Goal: Task Accomplishment & Management: Complete application form

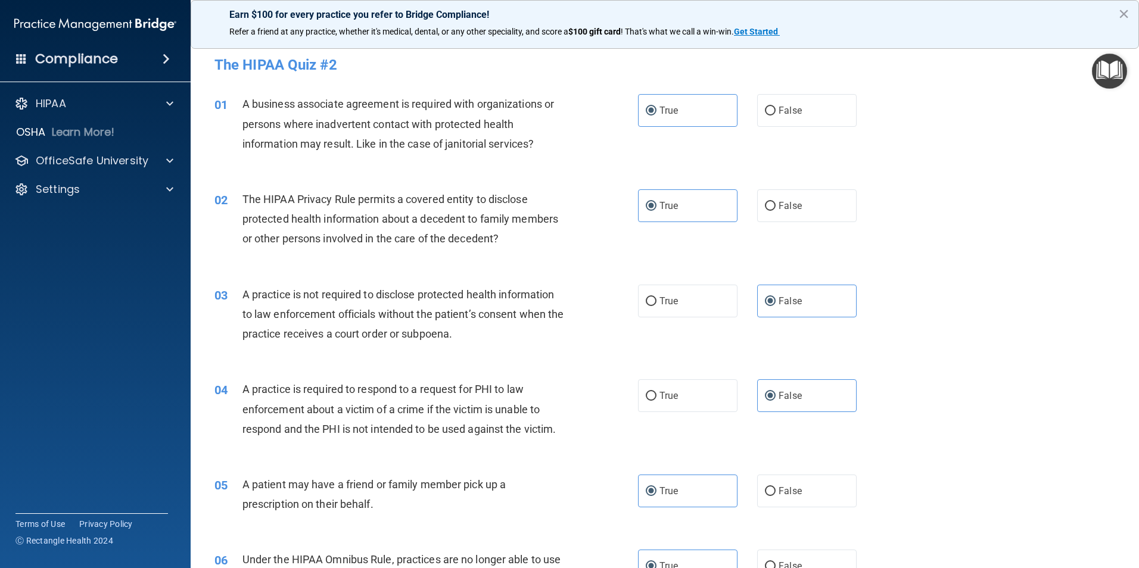
scroll to position [655, 0]
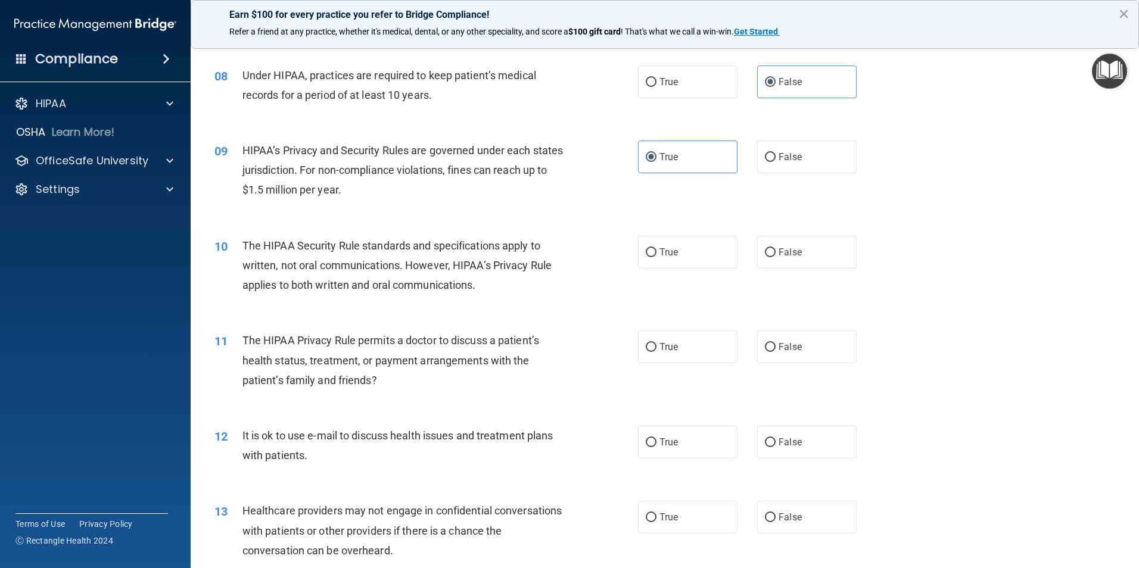
click at [1102, 400] on div "11 The HIPAA Privacy Rule permits a doctor to discuss a patient’s health status…" at bounding box center [665, 363] width 919 height 95
click at [682, 262] on label "True" at bounding box center [687, 252] width 99 height 33
click at [656, 257] on input "True" at bounding box center [651, 252] width 11 height 9
radio input "true"
click at [790, 343] on span "False" at bounding box center [790, 346] width 23 height 11
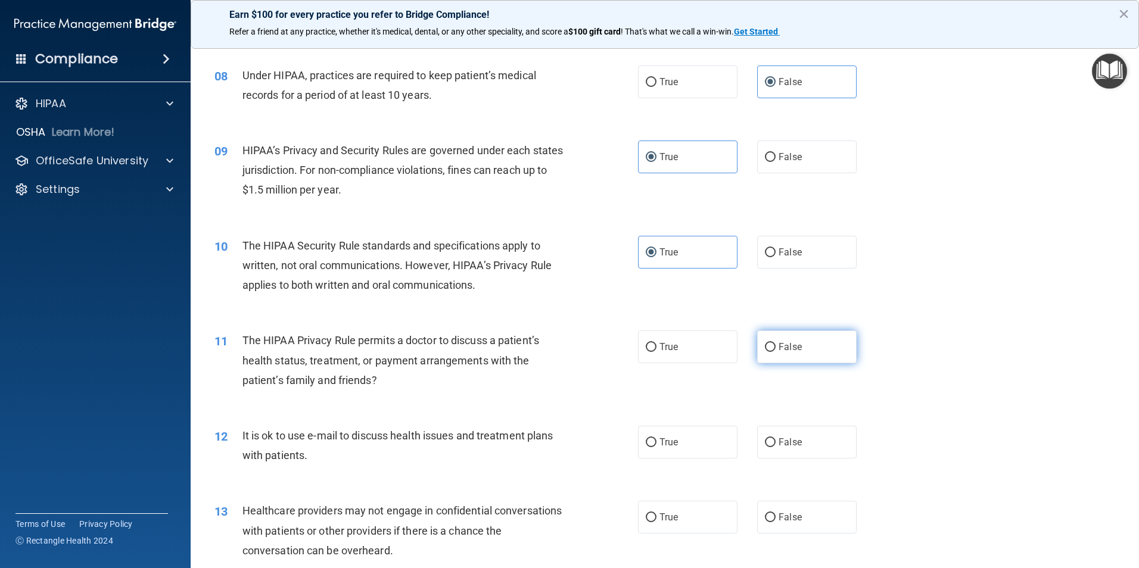
click at [776, 343] on input "False" at bounding box center [770, 347] width 11 height 9
radio input "true"
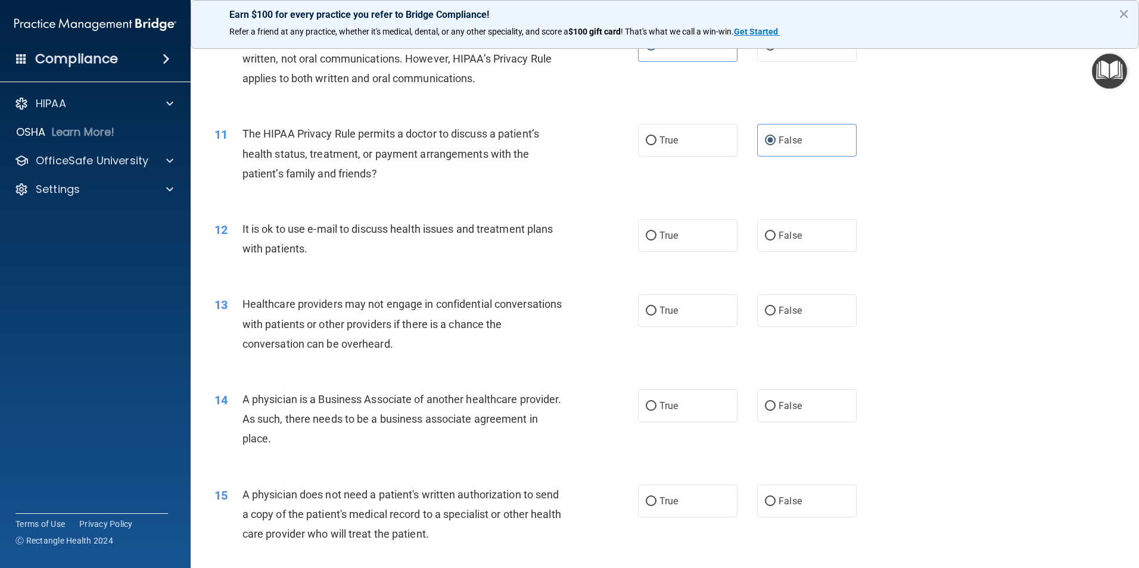
scroll to position [894, 0]
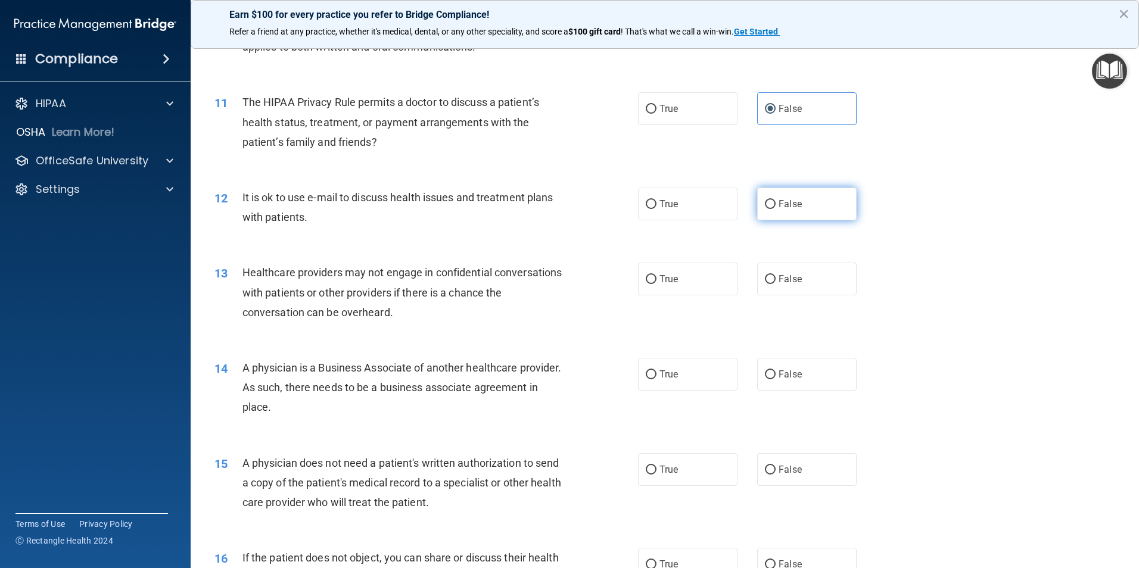
click at [782, 205] on span "False" at bounding box center [790, 203] width 23 height 11
click at [776, 205] on input "False" at bounding box center [770, 204] width 11 height 9
radio input "true"
click at [671, 284] on span "True" at bounding box center [668, 278] width 18 height 11
click at [656, 284] on input "True" at bounding box center [651, 279] width 11 height 9
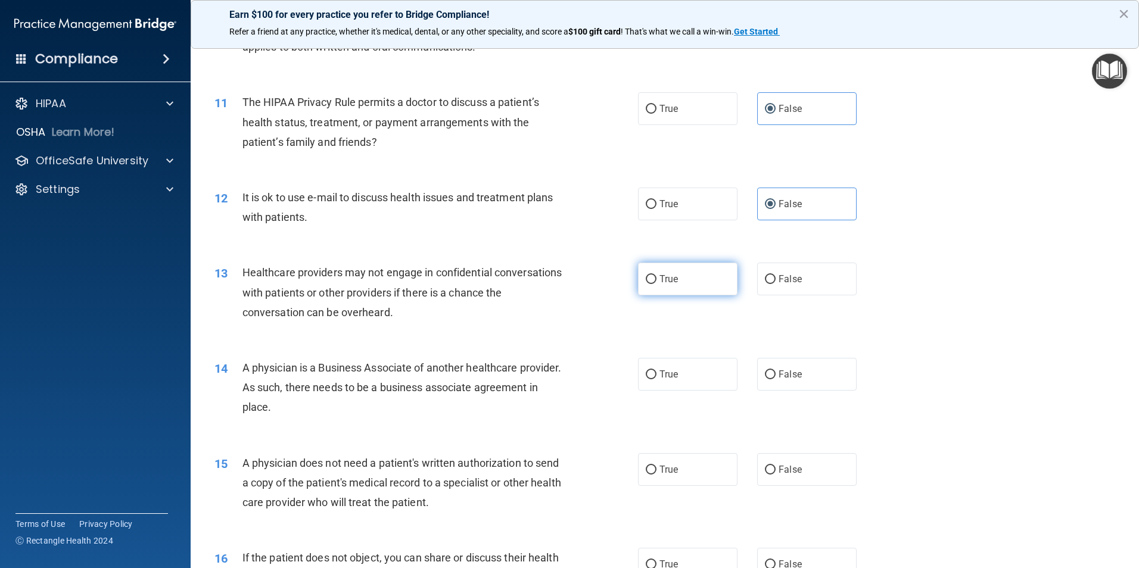
radio input "true"
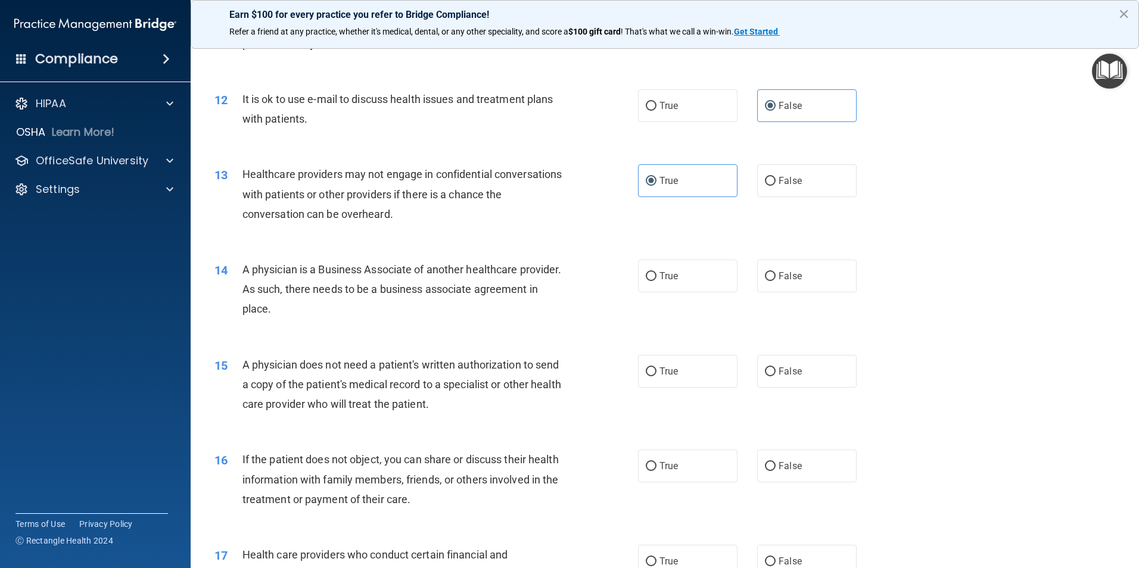
scroll to position [1013, 0]
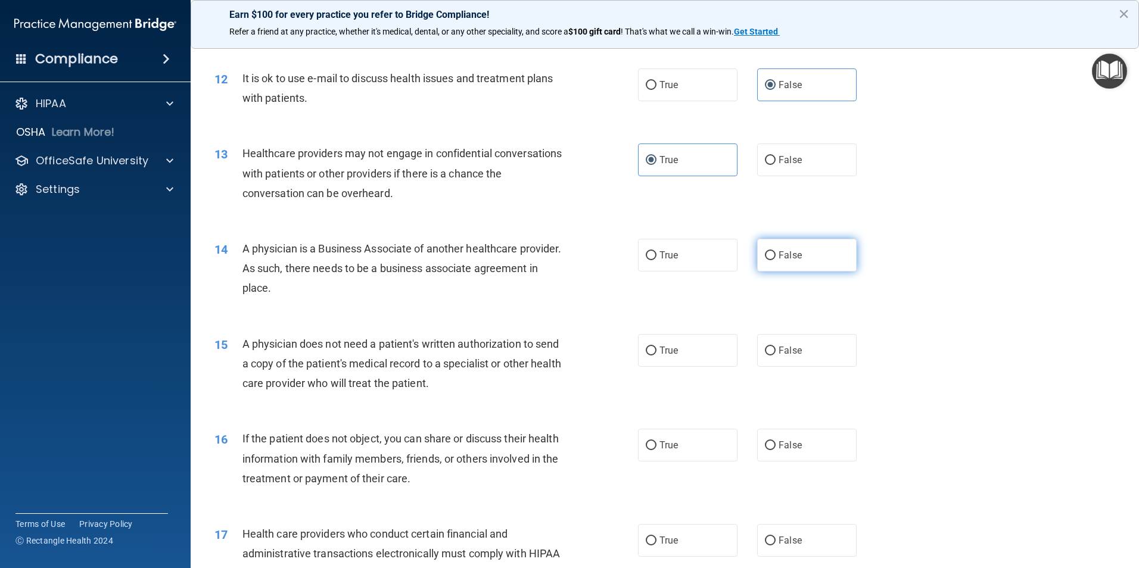
click at [794, 267] on label "False" at bounding box center [806, 255] width 99 height 33
click at [776, 260] on input "False" at bounding box center [770, 255] width 11 height 9
radio input "true"
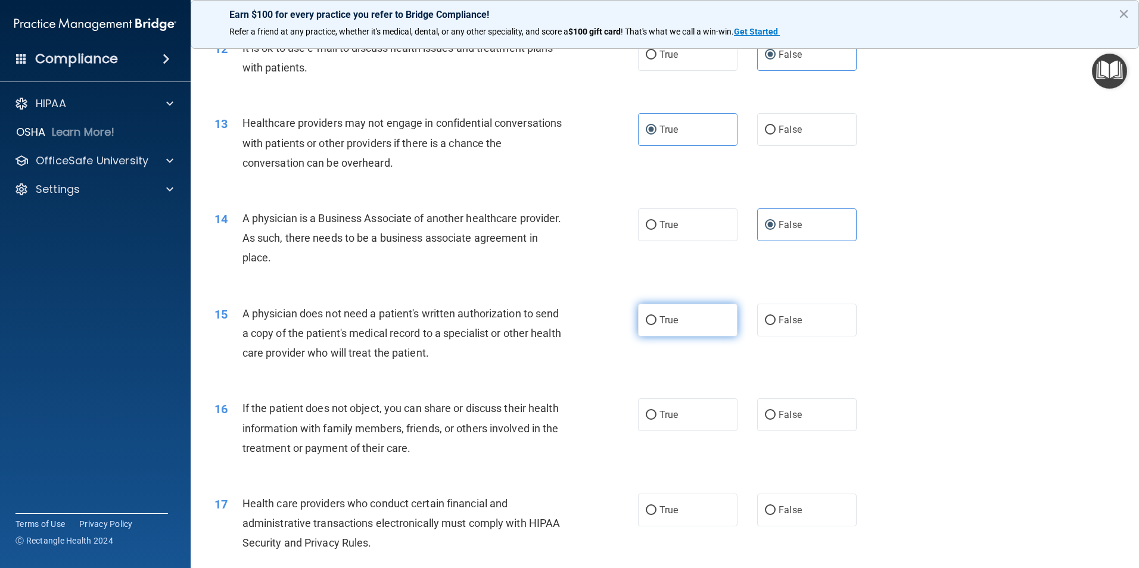
scroll to position [1072, 0]
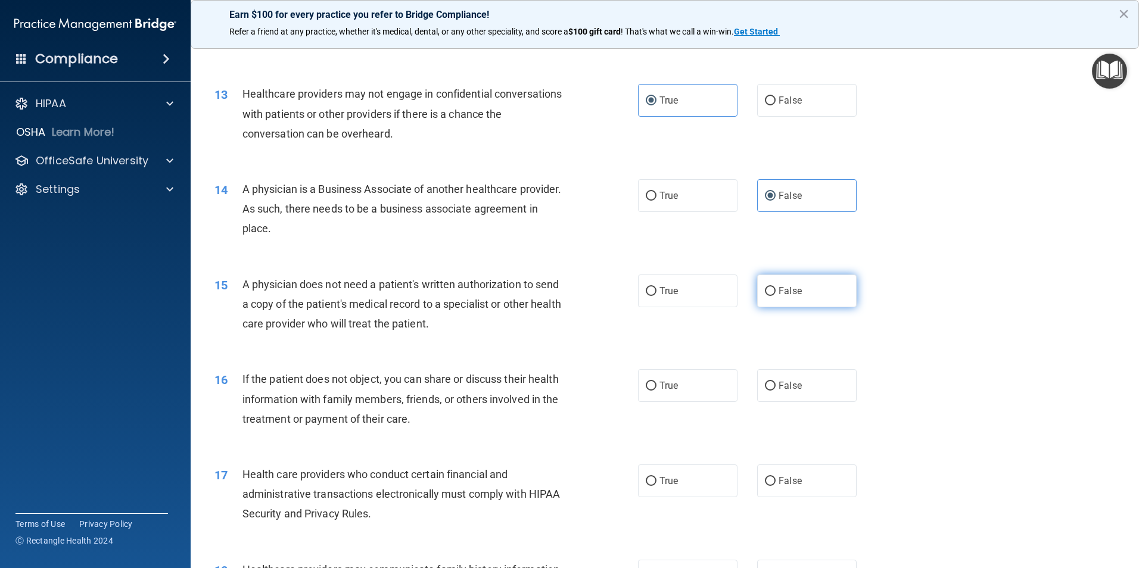
click at [794, 284] on label "False" at bounding box center [806, 291] width 99 height 33
click at [776, 287] on input "False" at bounding box center [770, 291] width 11 height 9
radio input "true"
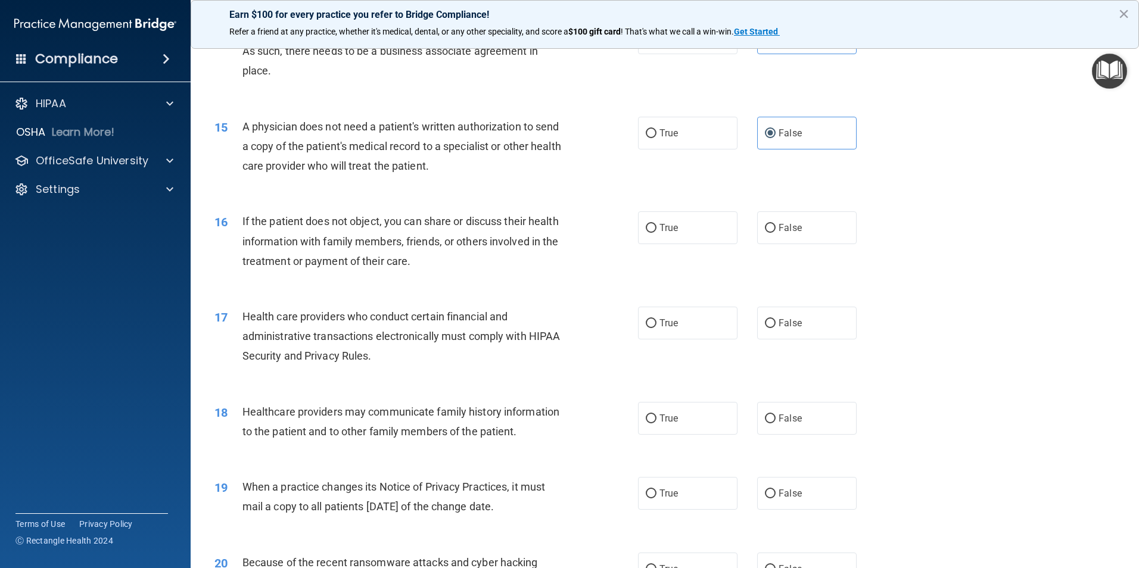
scroll to position [1251, 0]
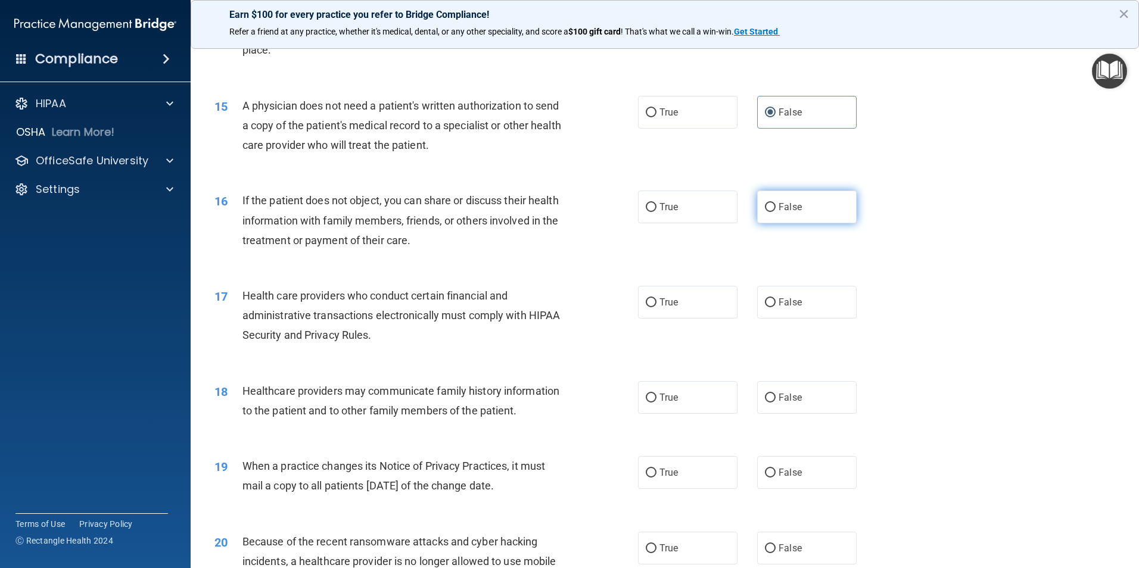
click at [797, 207] on label "False" at bounding box center [806, 207] width 99 height 33
click at [776, 207] on input "False" at bounding box center [770, 207] width 11 height 9
radio input "true"
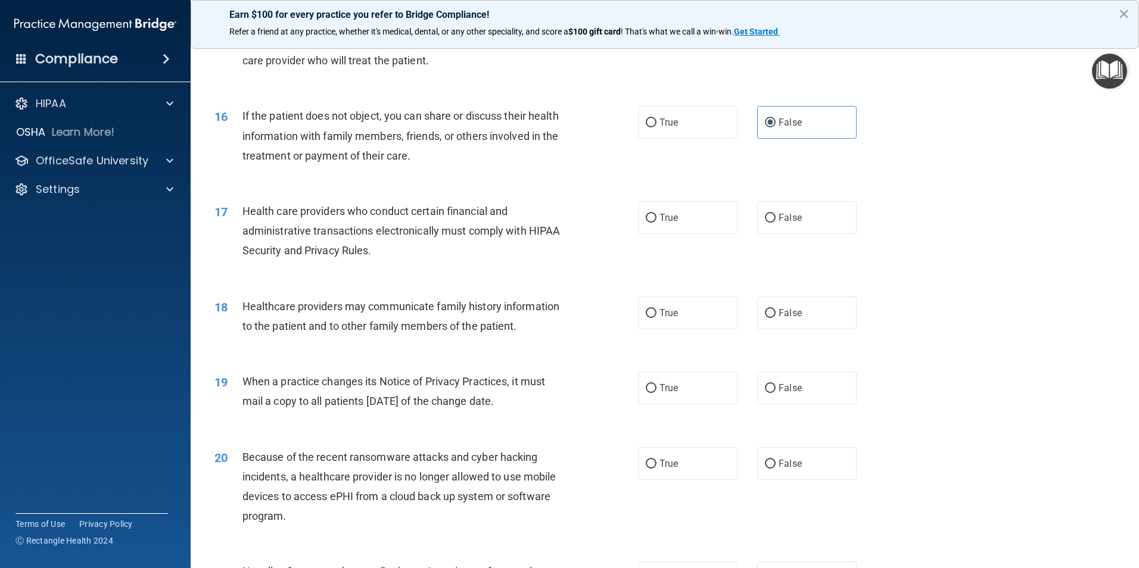
scroll to position [1370, 0]
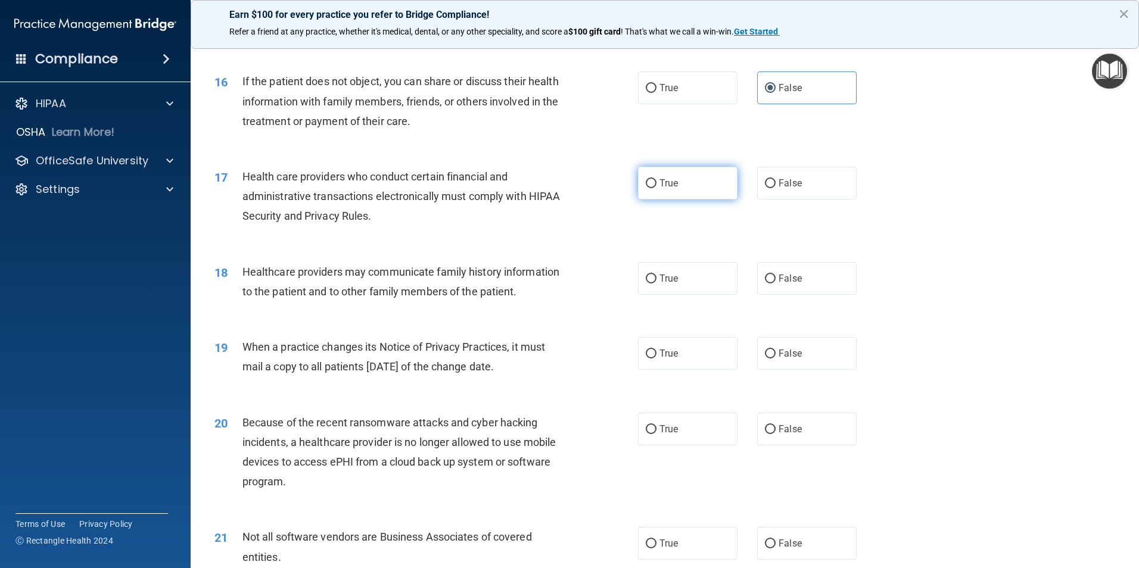
click at [686, 194] on label "True" at bounding box center [687, 183] width 99 height 33
click at [656, 188] on input "True" at bounding box center [651, 183] width 11 height 9
radio input "true"
click at [789, 281] on span "False" at bounding box center [790, 278] width 23 height 11
click at [776, 281] on input "False" at bounding box center [770, 279] width 11 height 9
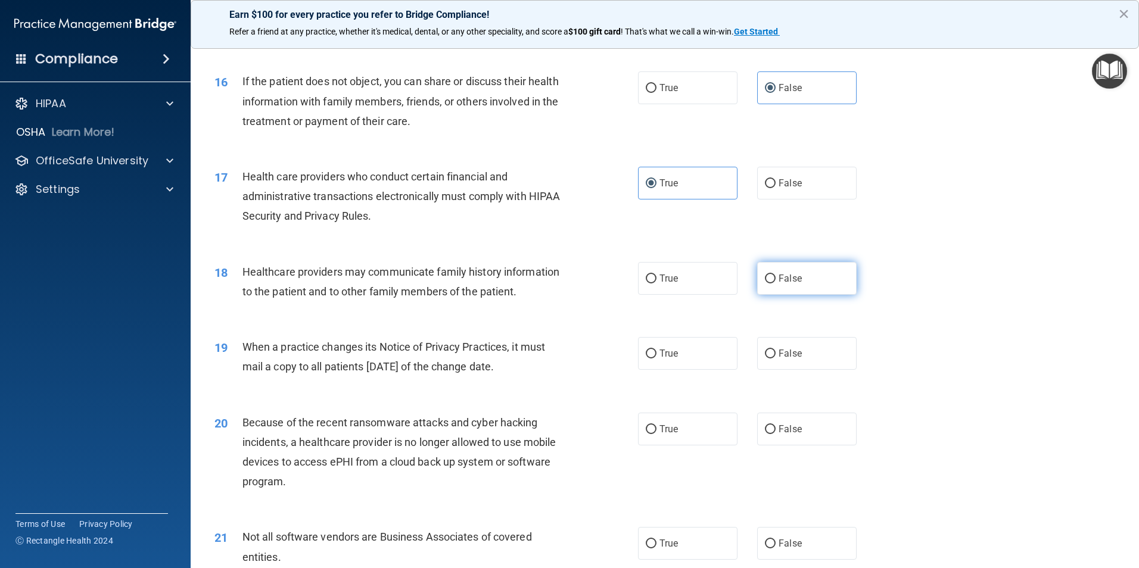
radio input "true"
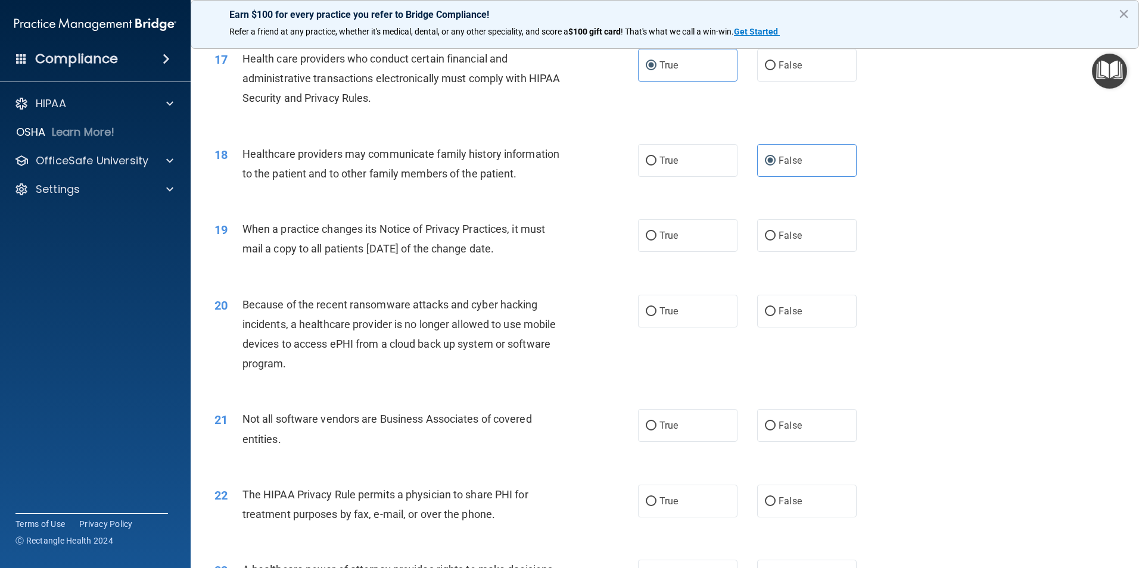
scroll to position [1489, 0]
click at [676, 250] on label "True" at bounding box center [687, 234] width 99 height 33
click at [656, 239] on input "True" at bounding box center [651, 235] width 11 height 9
radio input "true"
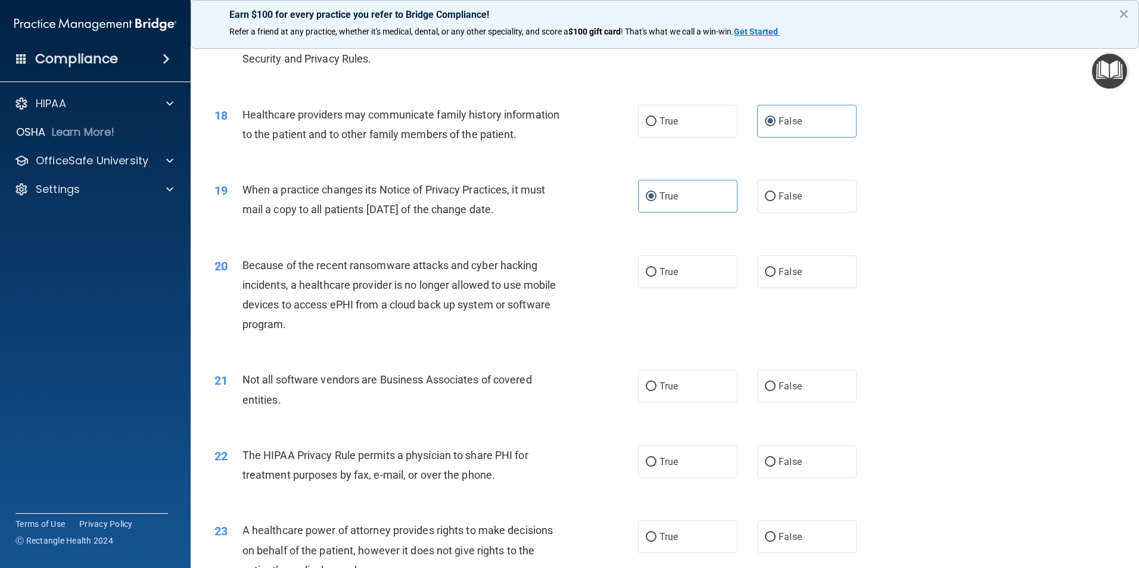
scroll to position [1549, 0]
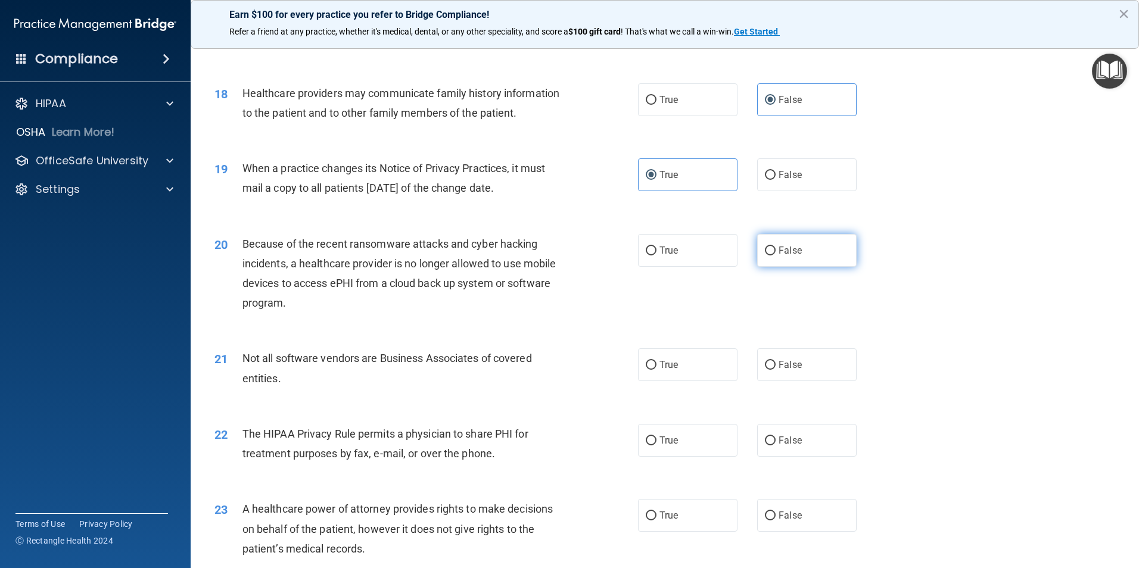
click at [801, 244] on label "False" at bounding box center [806, 250] width 99 height 33
click at [776, 247] on input "False" at bounding box center [770, 251] width 11 height 9
radio input "true"
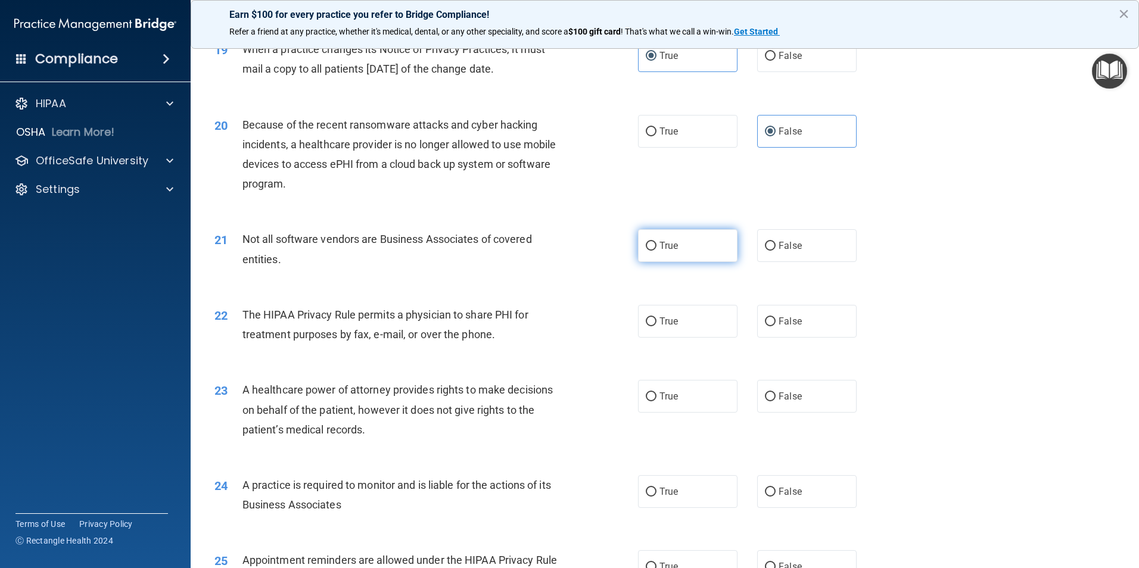
click at [662, 251] on label "True" at bounding box center [687, 245] width 99 height 33
click at [656, 251] on input "True" at bounding box center [651, 246] width 11 height 9
radio input "true"
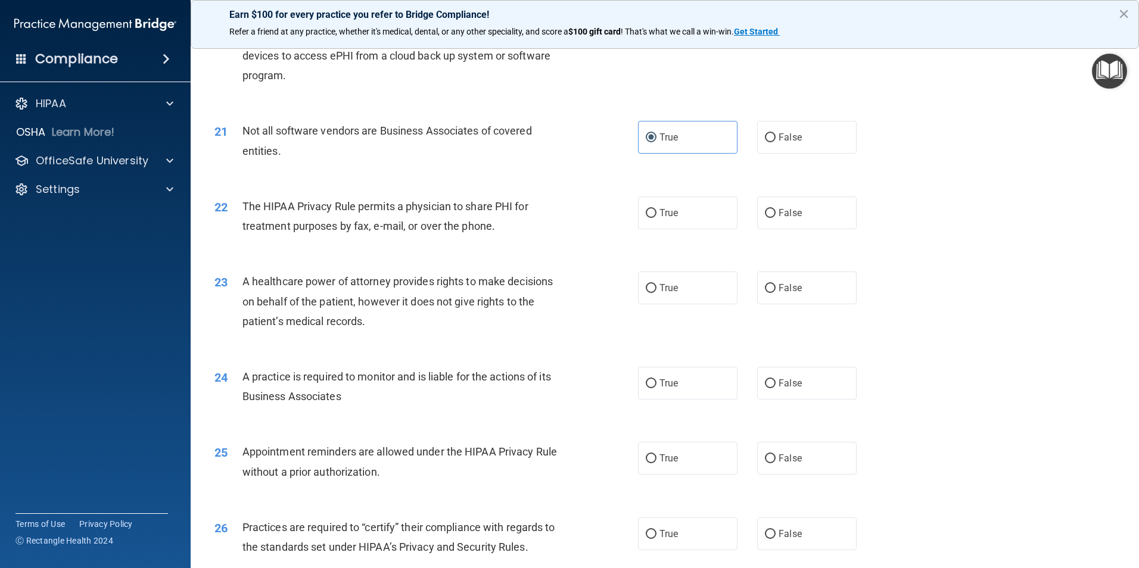
scroll to position [1787, 0]
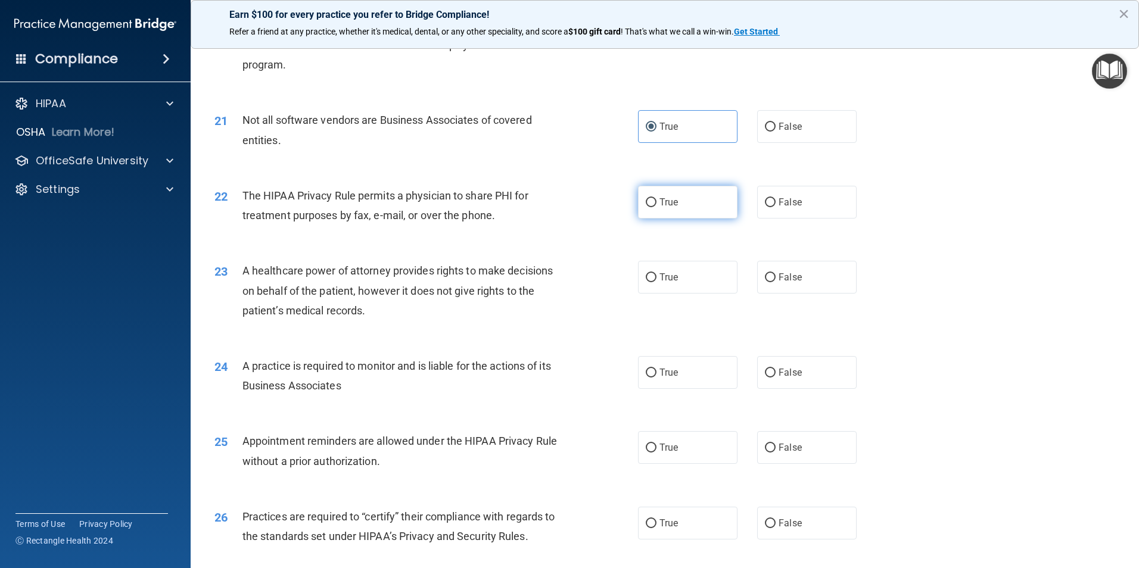
click at [646, 201] on input "True" at bounding box center [651, 202] width 11 height 9
radio input "true"
click at [672, 289] on label "True" at bounding box center [687, 277] width 99 height 33
click at [656, 282] on input "True" at bounding box center [651, 277] width 11 height 9
radio input "true"
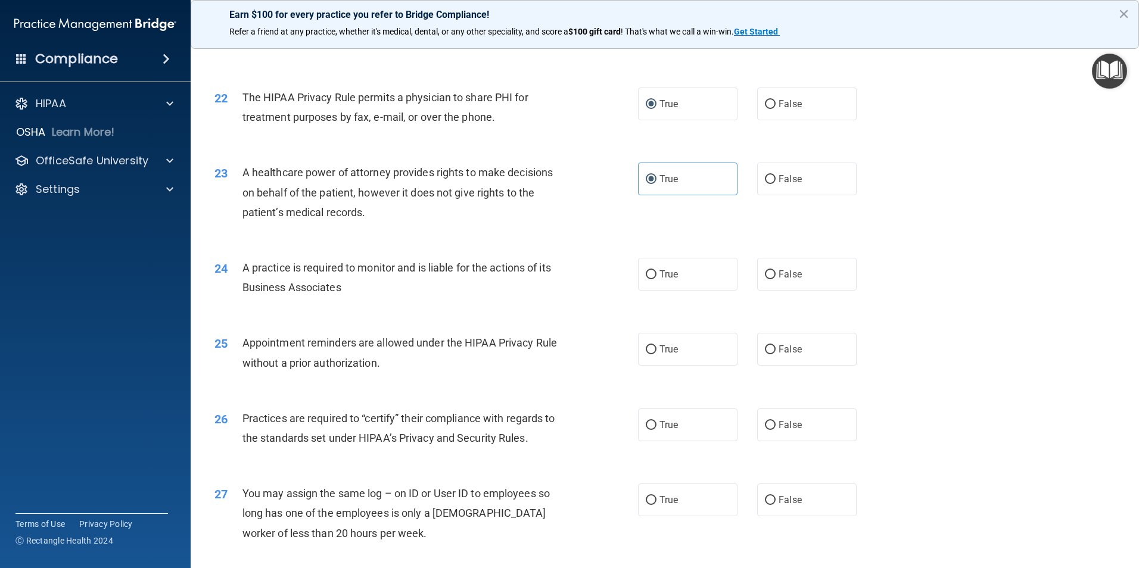
scroll to position [1906, 0]
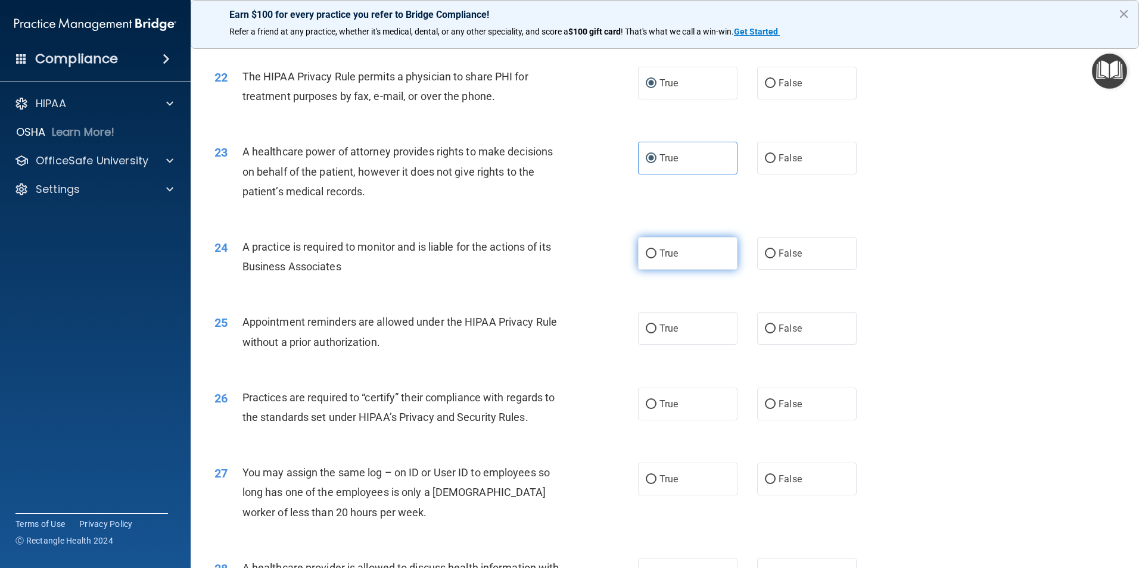
click at [675, 253] on label "True" at bounding box center [687, 253] width 99 height 33
click at [656, 253] on input "True" at bounding box center [651, 254] width 11 height 9
radio input "true"
click at [779, 327] on span "False" at bounding box center [790, 328] width 23 height 11
click at [776, 327] on input "False" at bounding box center [770, 329] width 11 height 9
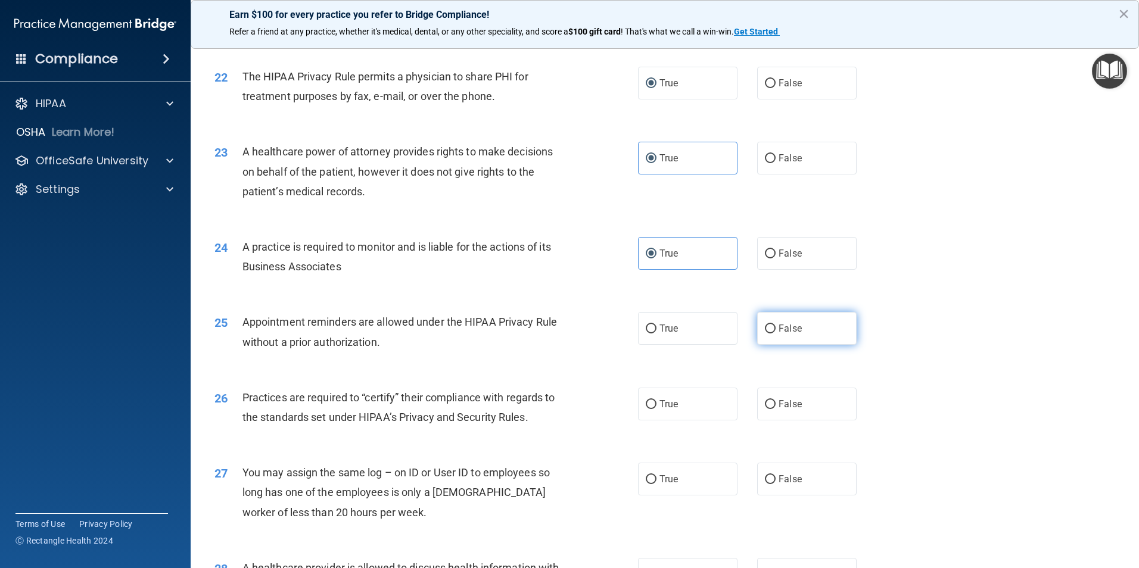
radio input "true"
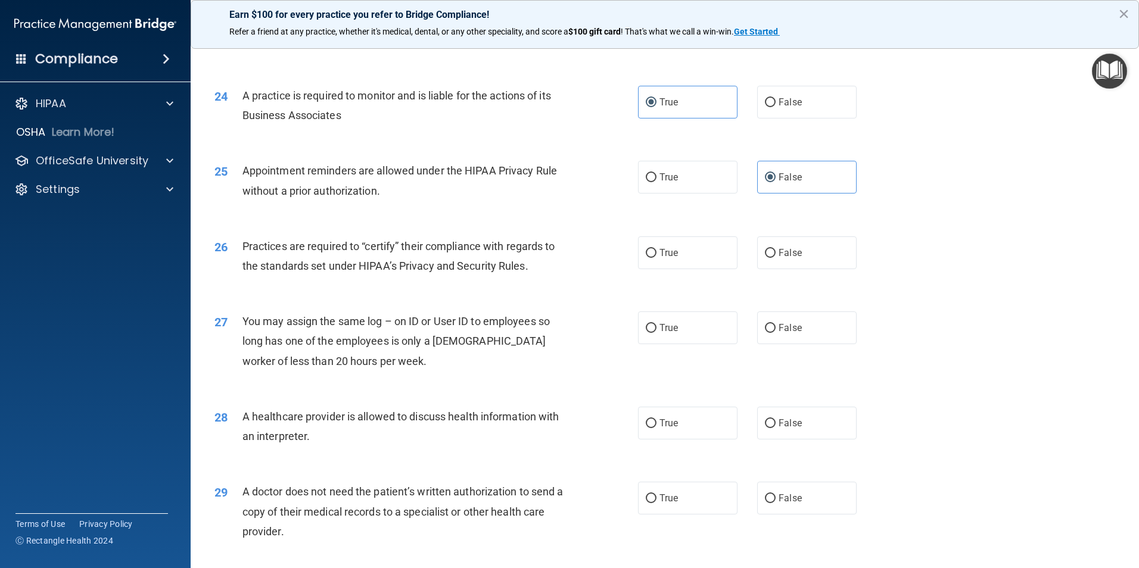
scroll to position [2085, 0]
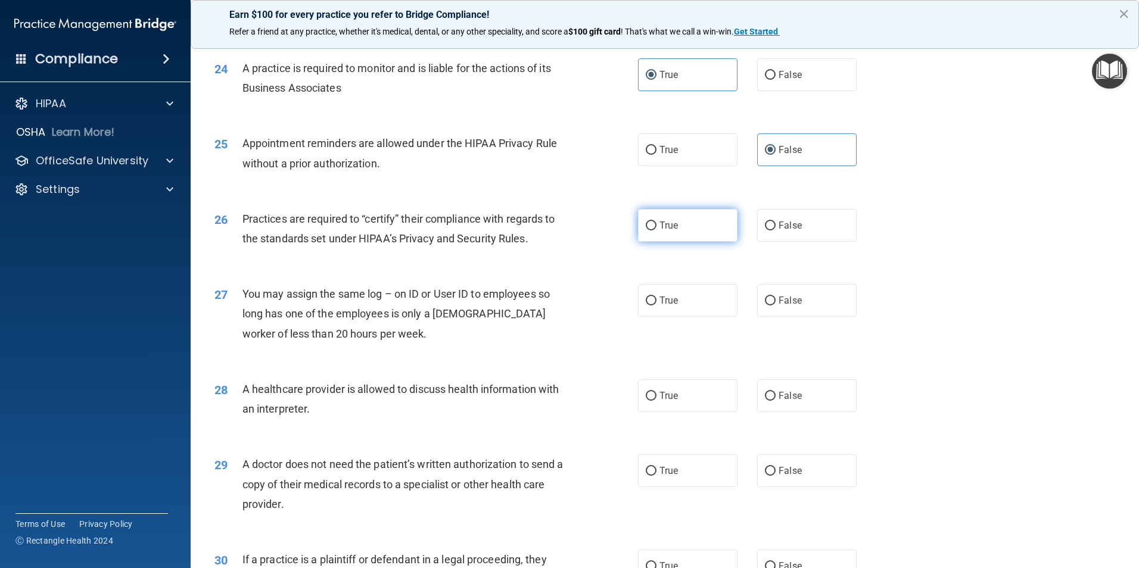
click at [661, 228] on span "True" at bounding box center [668, 225] width 18 height 11
click at [656, 228] on input "True" at bounding box center [651, 226] width 11 height 9
radio input "true"
click at [766, 299] on input "False" at bounding box center [770, 301] width 11 height 9
radio input "true"
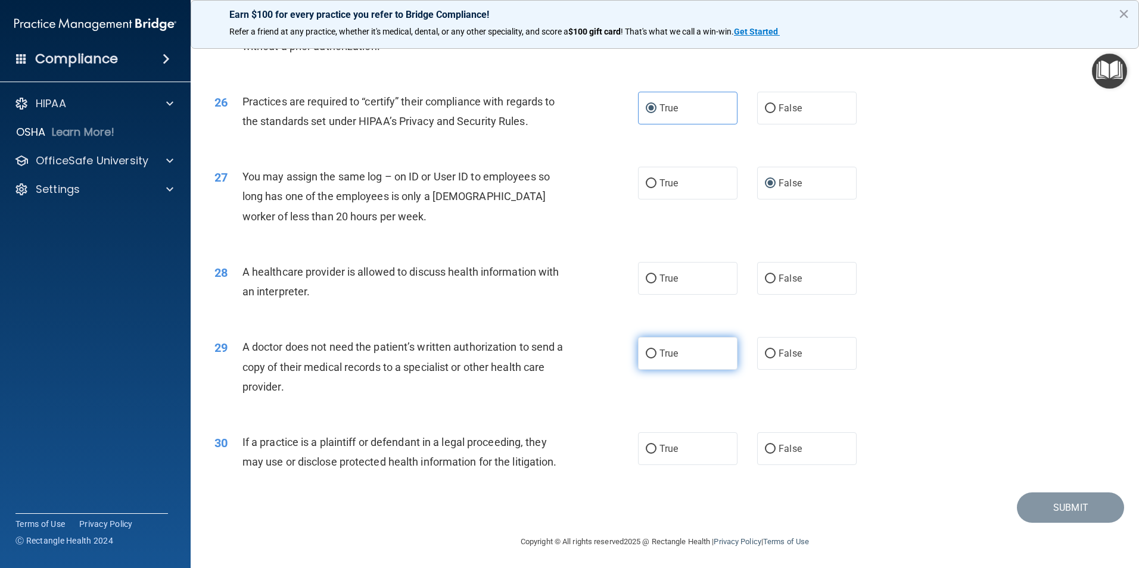
scroll to position [2205, 0]
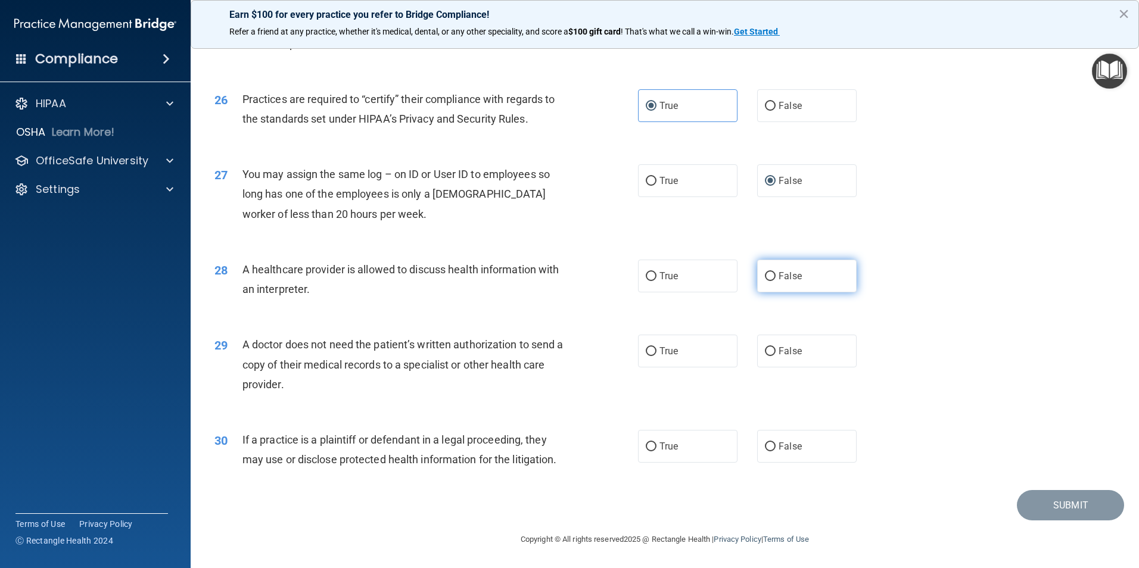
click at [785, 283] on label "False" at bounding box center [806, 276] width 99 height 33
click at [776, 281] on input "False" at bounding box center [770, 276] width 11 height 9
radio input "true"
click at [779, 352] on span "False" at bounding box center [790, 351] width 23 height 11
click at [776, 352] on input "False" at bounding box center [770, 351] width 11 height 9
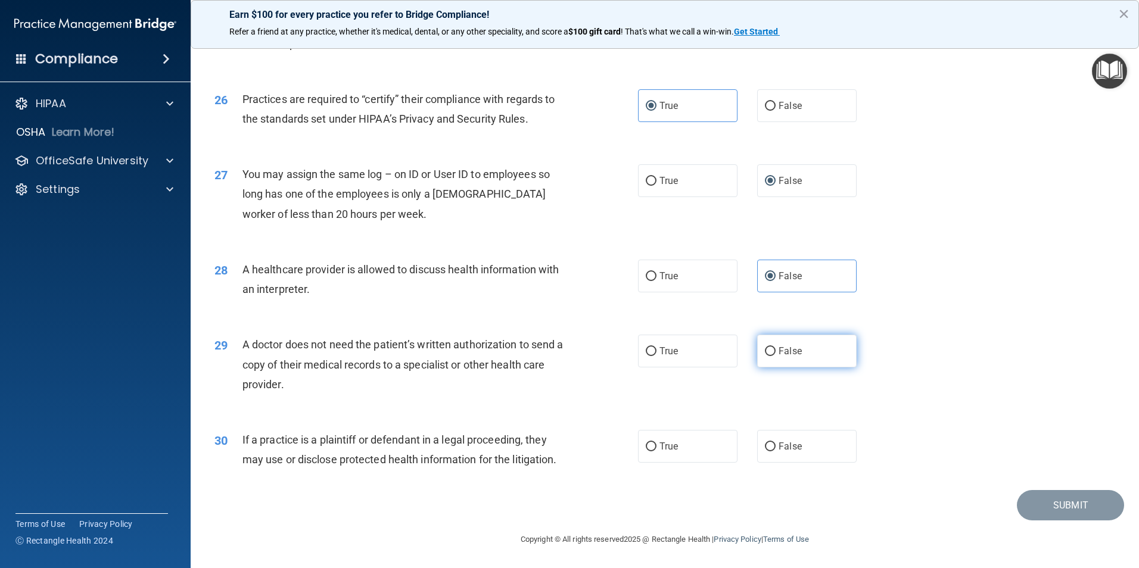
radio input "true"
click at [673, 443] on span "True" at bounding box center [668, 446] width 18 height 11
click at [656, 443] on input "True" at bounding box center [651, 447] width 11 height 9
radio input "true"
click at [1017, 496] on button "Submit" at bounding box center [1070, 505] width 107 height 30
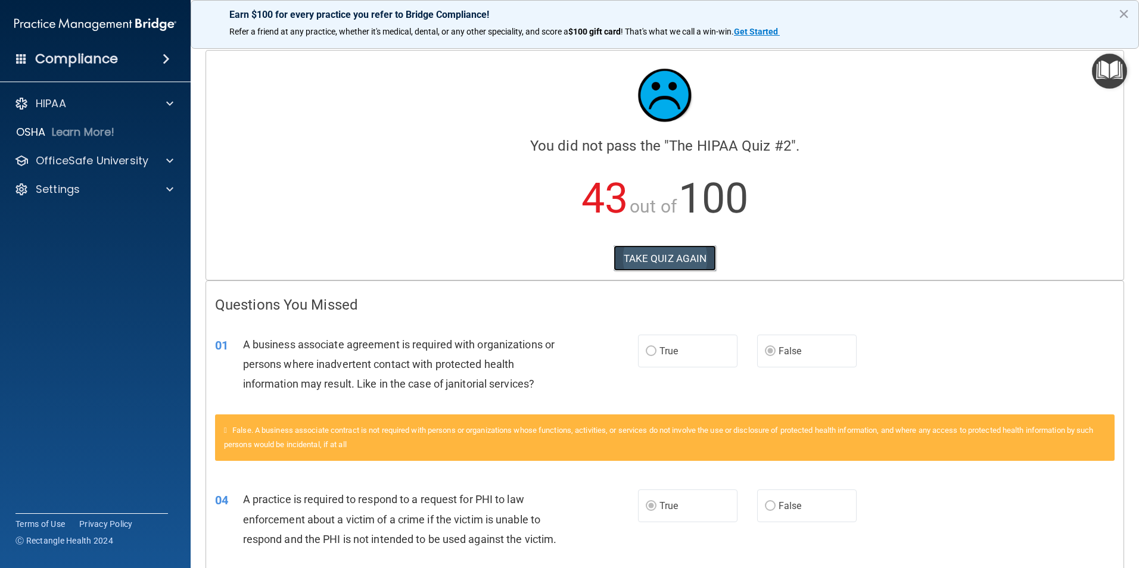
click at [643, 250] on button "TAKE QUIZ AGAIN" at bounding box center [665, 258] width 103 height 26
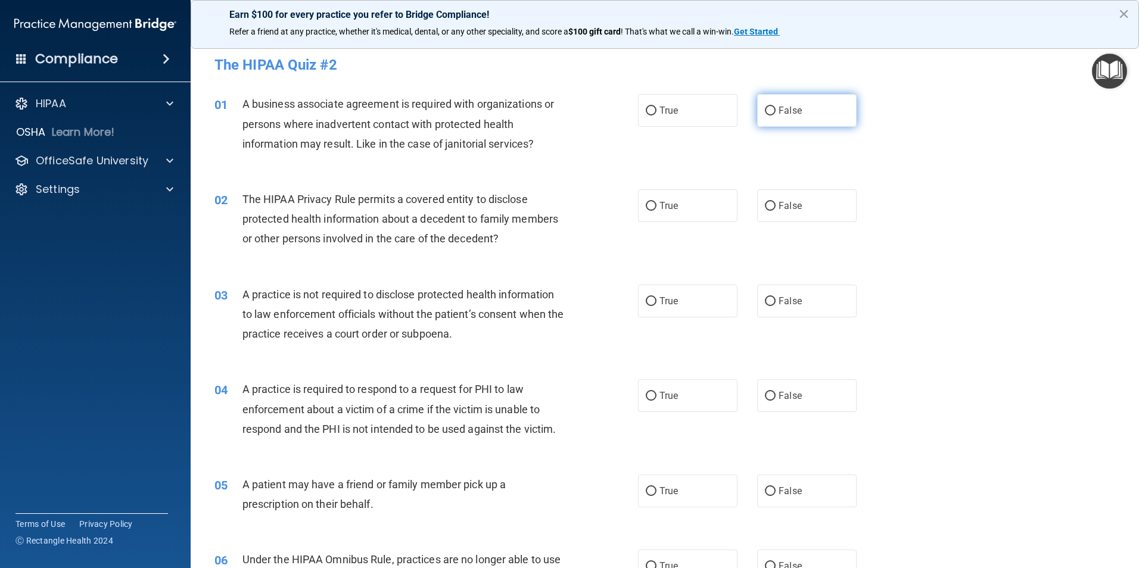
click at [788, 114] on span "False" at bounding box center [790, 110] width 23 height 11
click at [776, 114] on input "False" at bounding box center [770, 111] width 11 height 9
radio input "true"
click at [779, 208] on span "False" at bounding box center [790, 205] width 23 height 11
click at [776, 208] on input "False" at bounding box center [770, 206] width 11 height 9
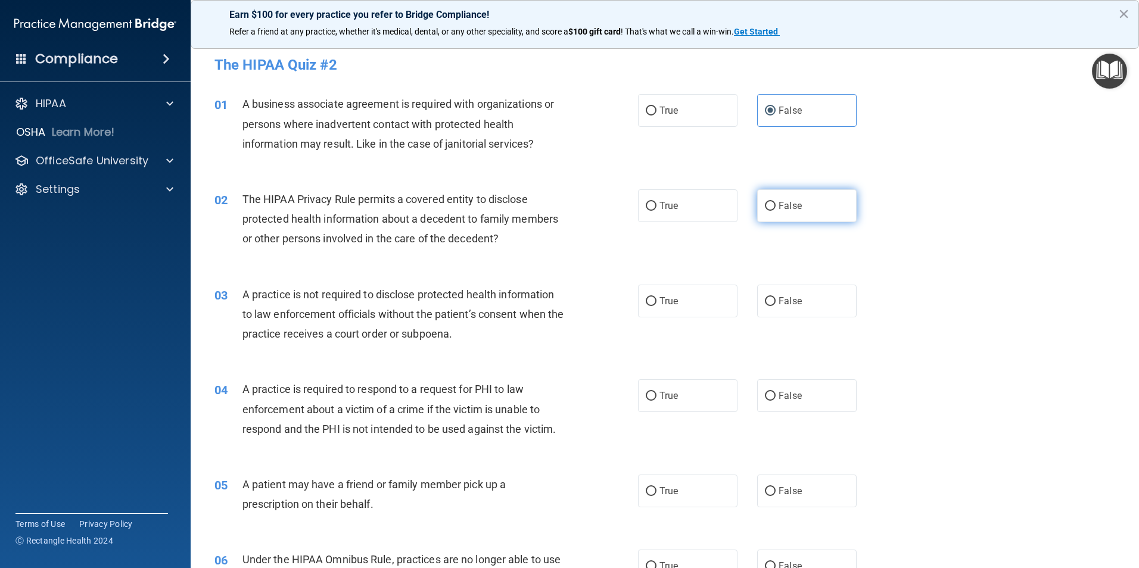
radio input "true"
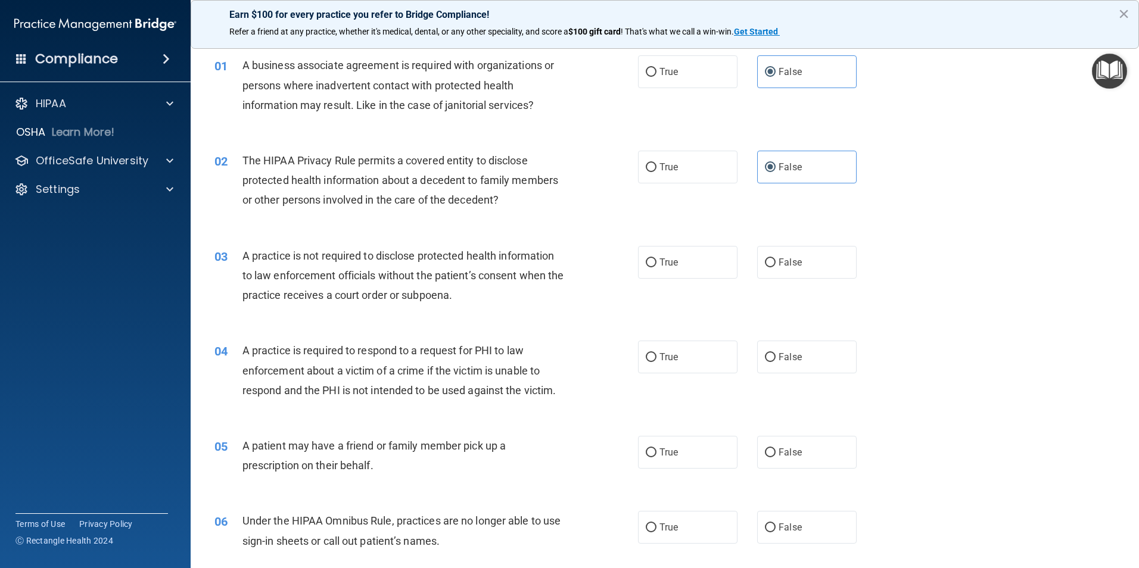
scroll to position [60, 0]
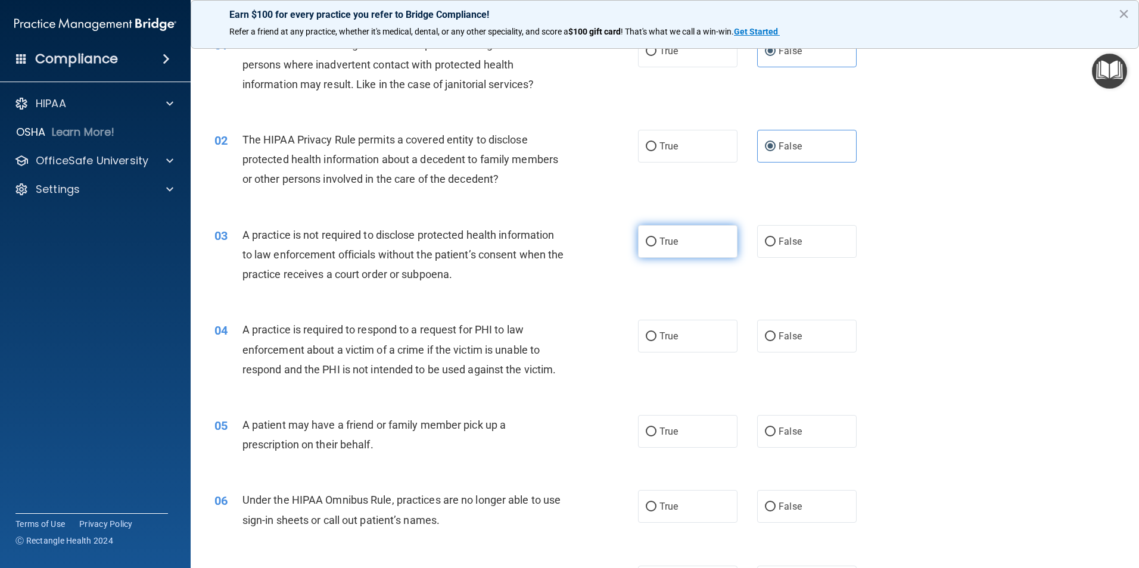
click at [664, 243] on span "True" at bounding box center [668, 241] width 18 height 11
click at [656, 243] on input "True" at bounding box center [651, 242] width 11 height 9
radio input "true"
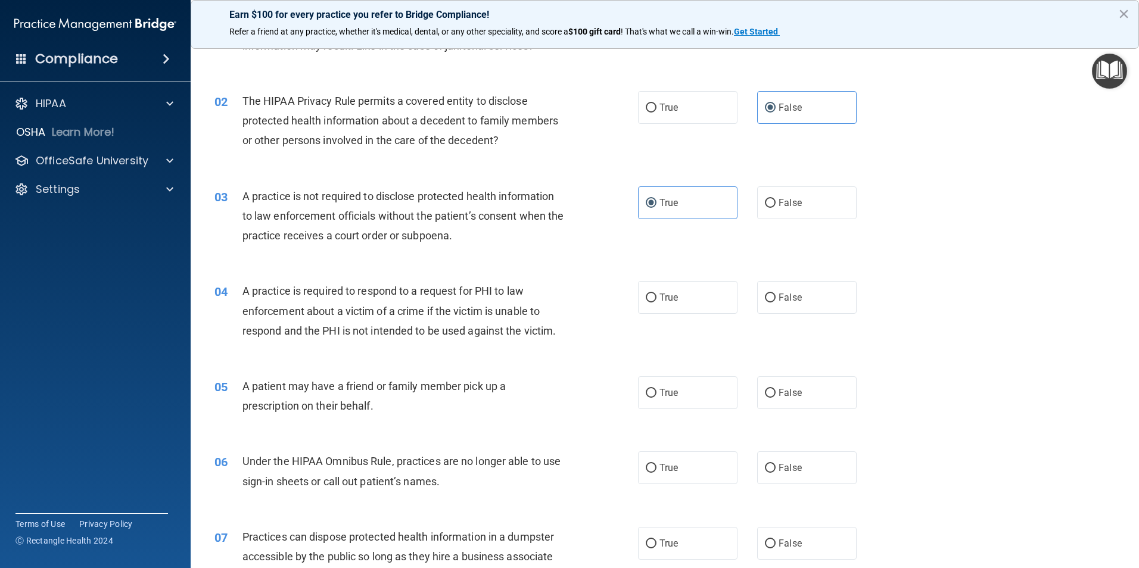
scroll to position [119, 0]
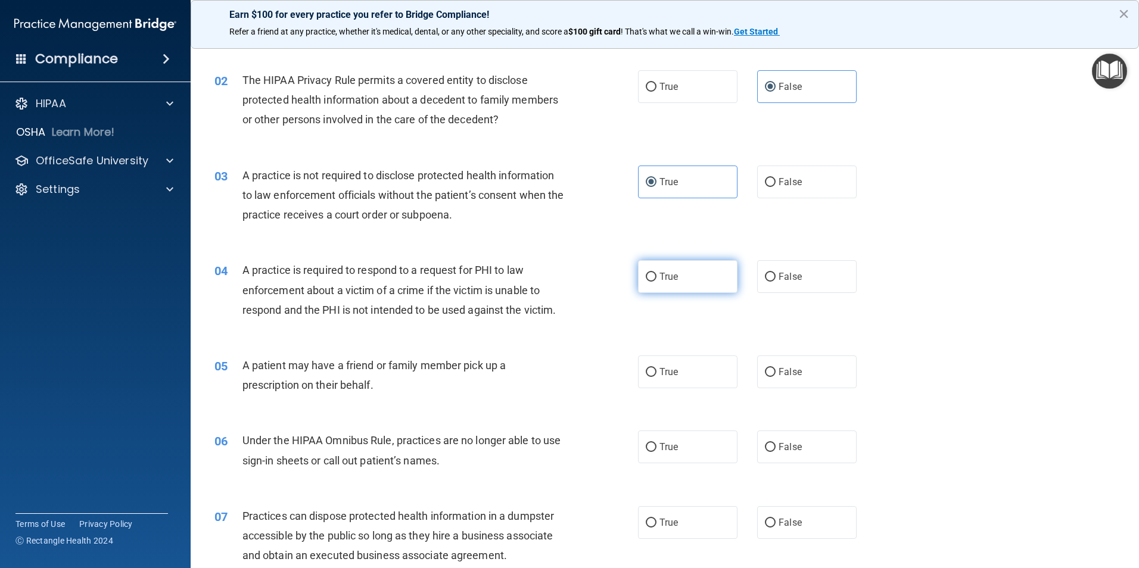
click at [667, 274] on span "True" at bounding box center [668, 276] width 18 height 11
click at [656, 274] on input "True" at bounding box center [651, 277] width 11 height 9
radio input "true"
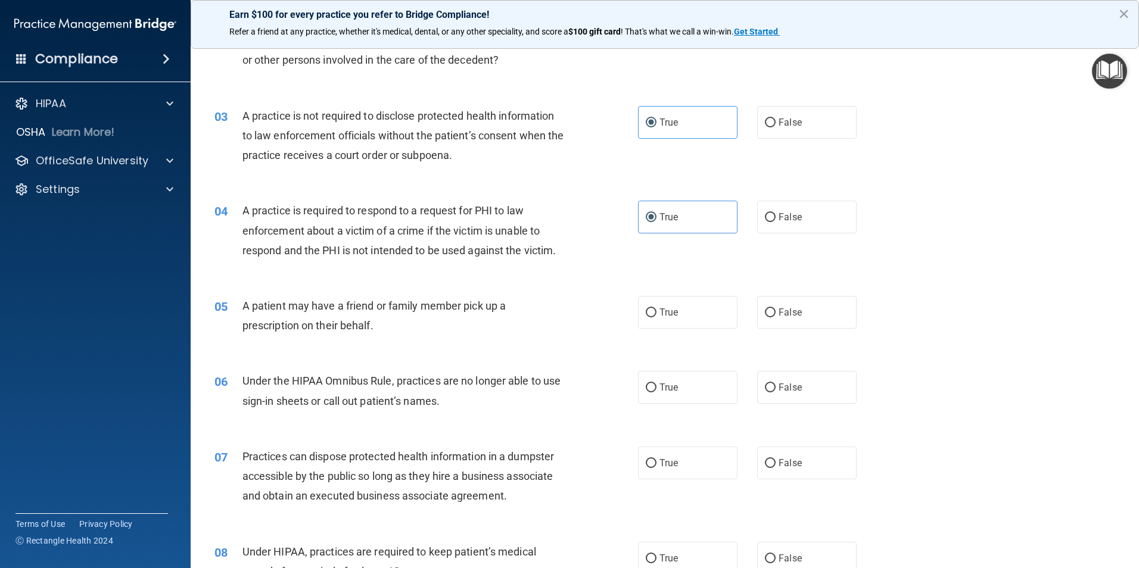
scroll to position [238, 0]
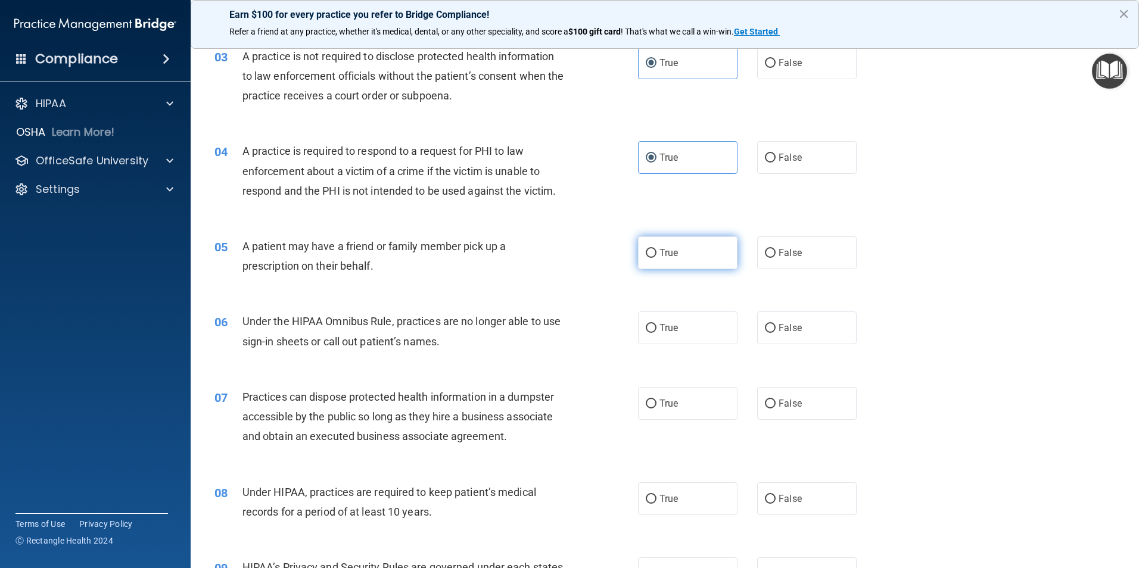
click at [646, 249] on input "True" at bounding box center [651, 253] width 11 height 9
radio input "true"
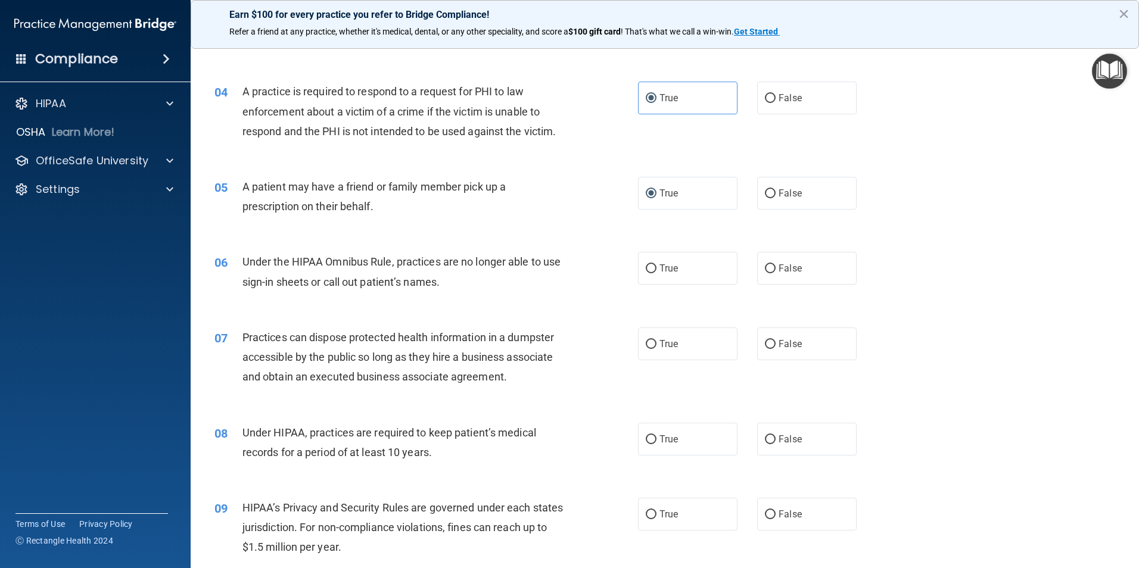
click at [801, 295] on div "06 Under the HIPAA Omnibus Rule, practices are no longer able to use sign-in sh…" at bounding box center [665, 274] width 919 height 75
click at [792, 279] on label "False" at bounding box center [806, 268] width 99 height 33
click at [776, 273] on input "False" at bounding box center [770, 269] width 11 height 9
radio input "true"
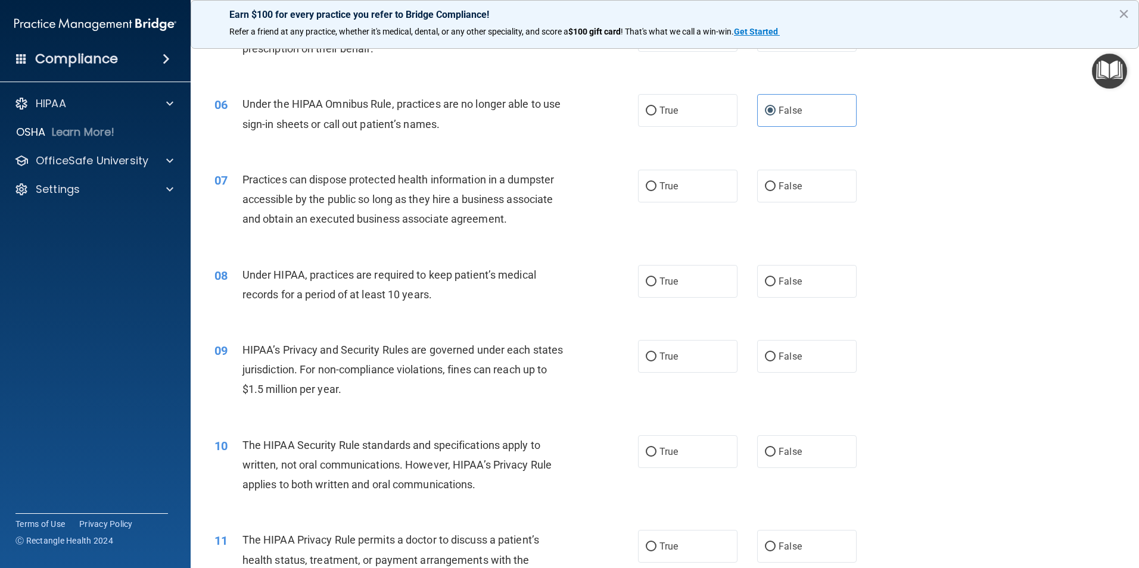
scroll to position [477, 0]
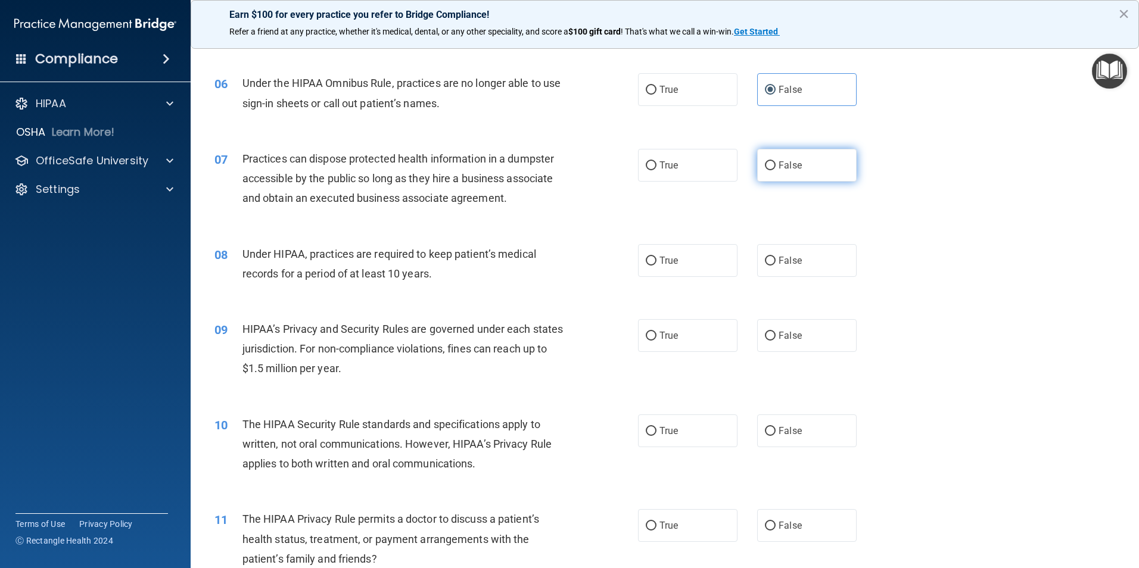
click at [772, 170] on label "False" at bounding box center [806, 165] width 99 height 33
click at [772, 170] on input "False" at bounding box center [770, 165] width 11 height 9
radio input "true"
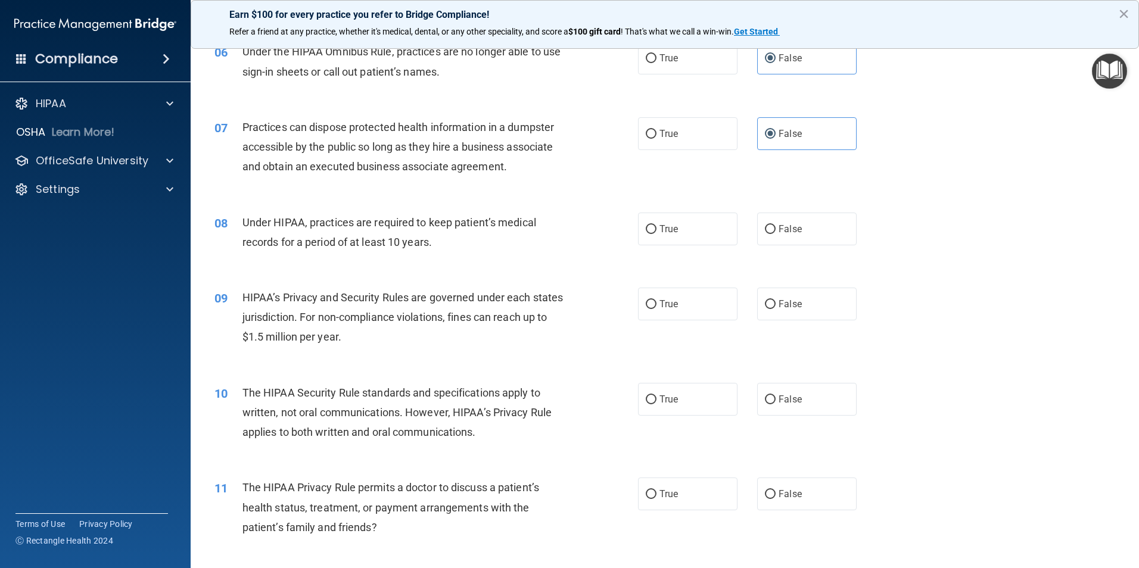
scroll to position [536, 0]
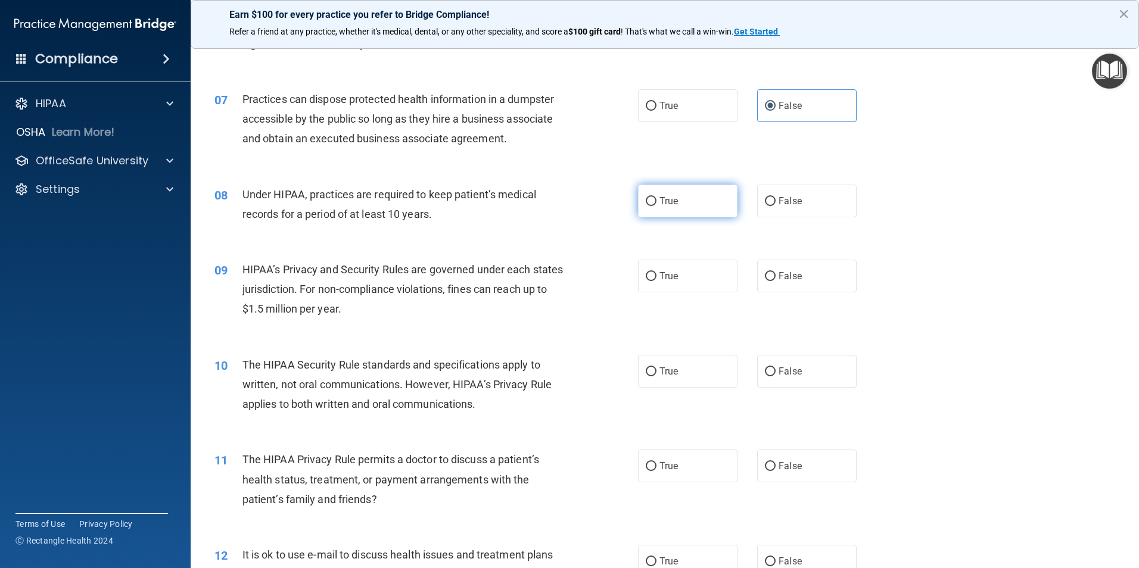
click at [673, 201] on span "True" at bounding box center [668, 200] width 18 height 11
click at [656, 201] on input "True" at bounding box center [651, 201] width 11 height 9
radio input "true"
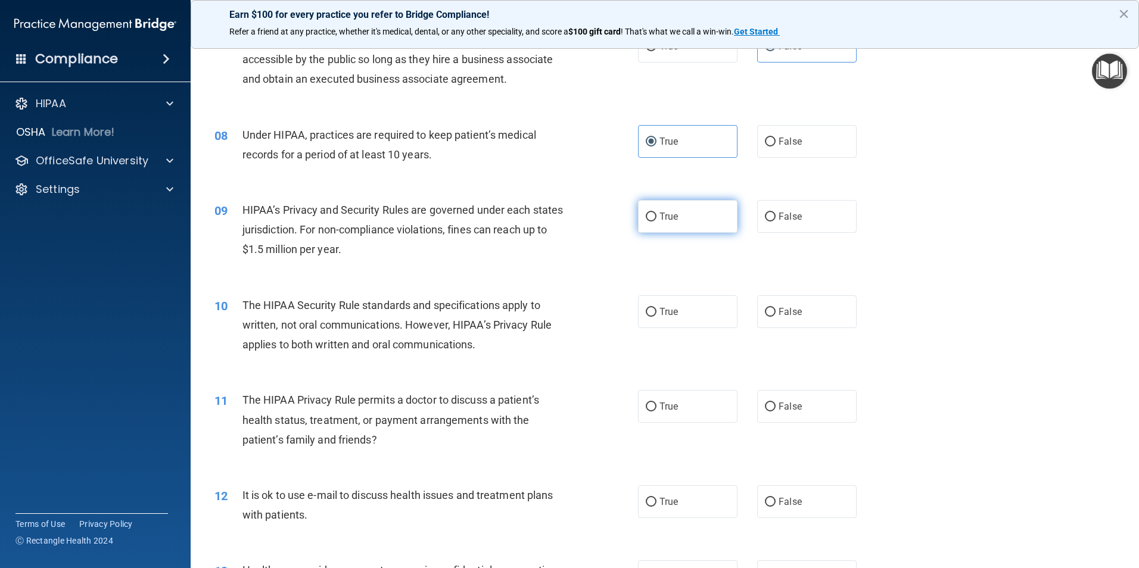
click at [659, 214] on span "True" at bounding box center [668, 216] width 18 height 11
click at [656, 214] on input "True" at bounding box center [651, 217] width 11 height 9
radio input "true"
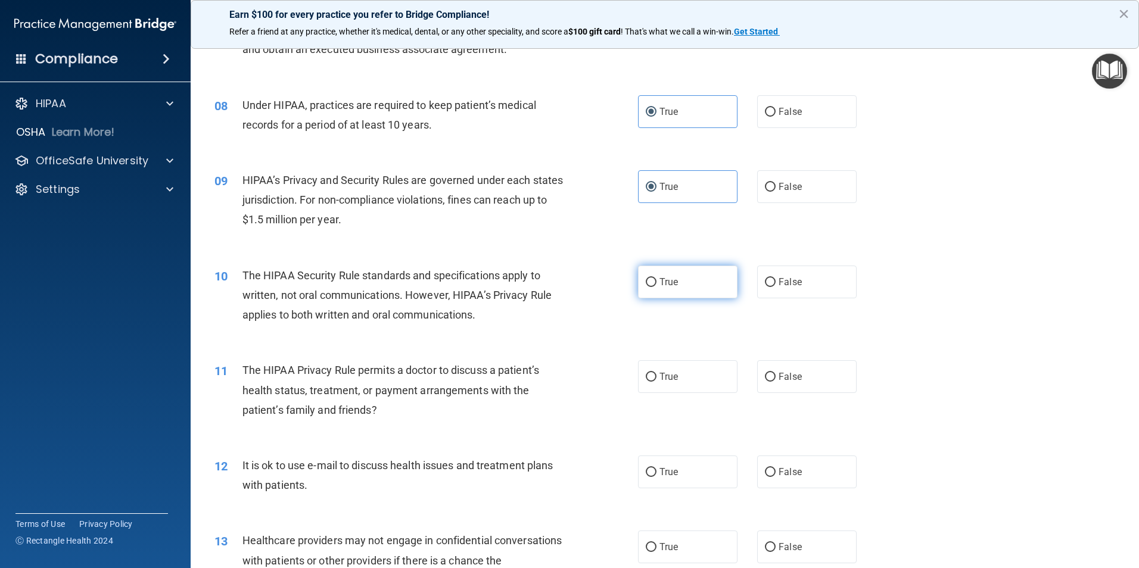
scroll to position [655, 0]
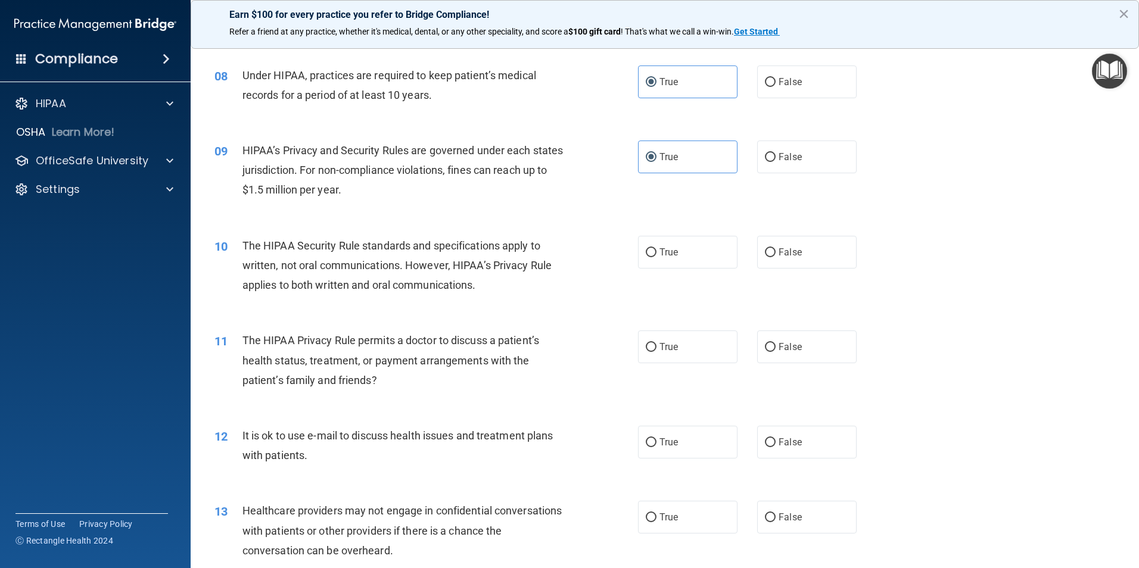
click at [749, 159] on div "True False" at bounding box center [757, 157] width 239 height 33
click at [763, 162] on label "False" at bounding box center [806, 157] width 99 height 33
click at [765, 162] on input "False" at bounding box center [770, 157] width 11 height 9
radio input "true"
radio input "false"
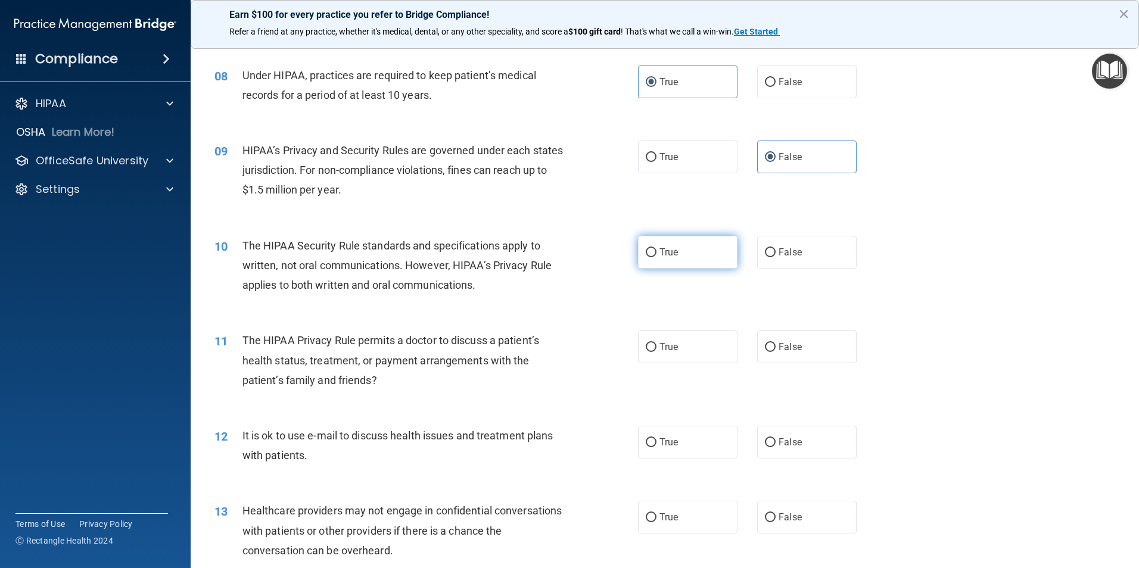
click at [695, 259] on label "True" at bounding box center [687, 252] width 99 height 33
click at [656, 257] on input "True" at bounding box center [651, 252] width 11 height 9
radio input "true"
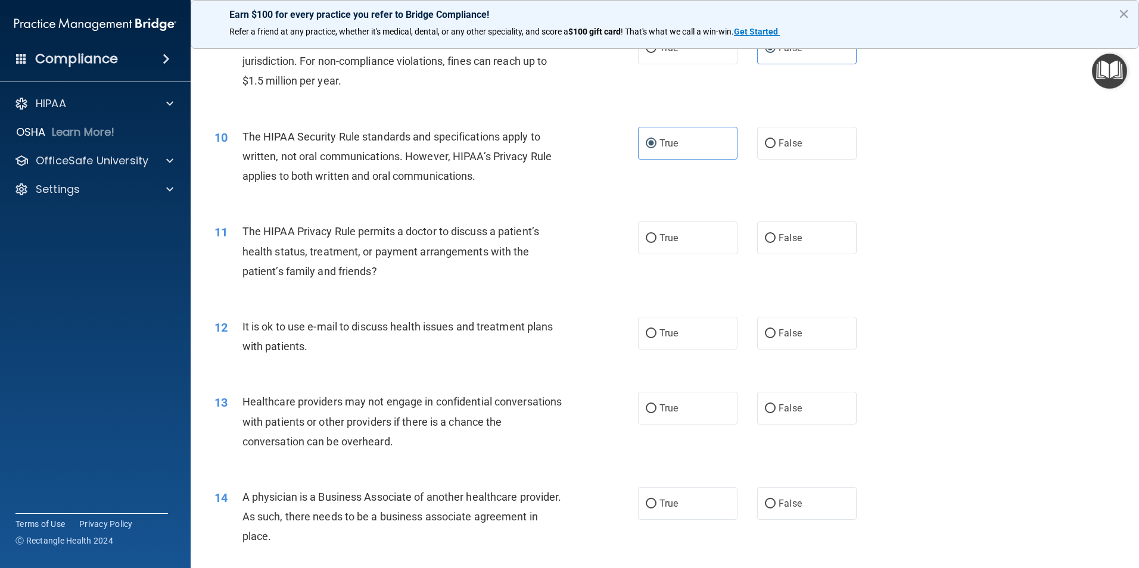
scroll to position [774, 0]
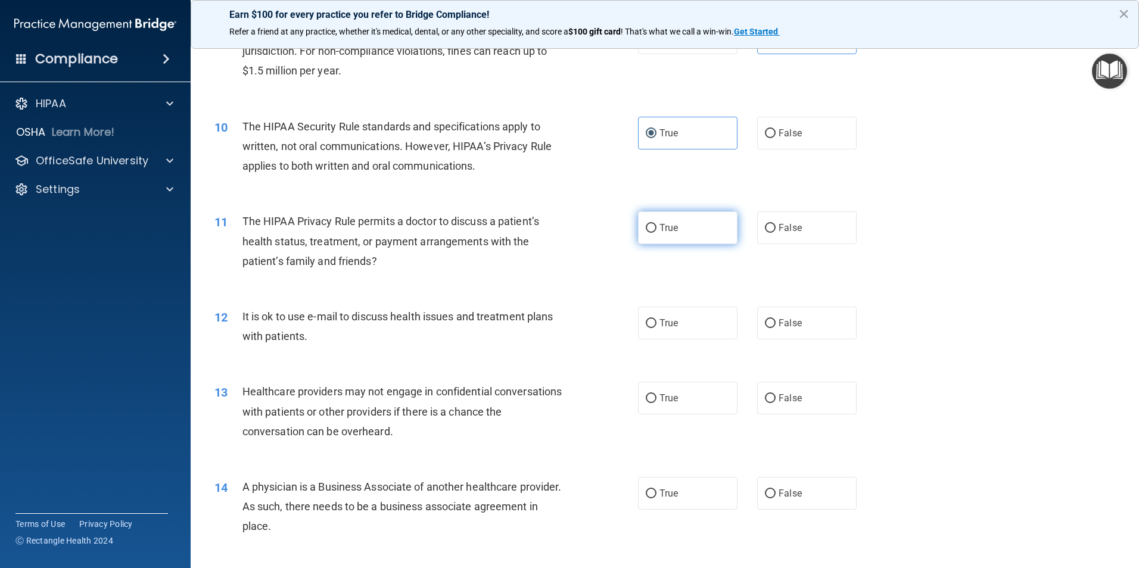
click at [715, 231] on label "True" at bounding box center [687, 227] width 99 height 33
click at [656, 231] on input "True" at bounding box center [651, 228] width 11 height 9
radio input "true"
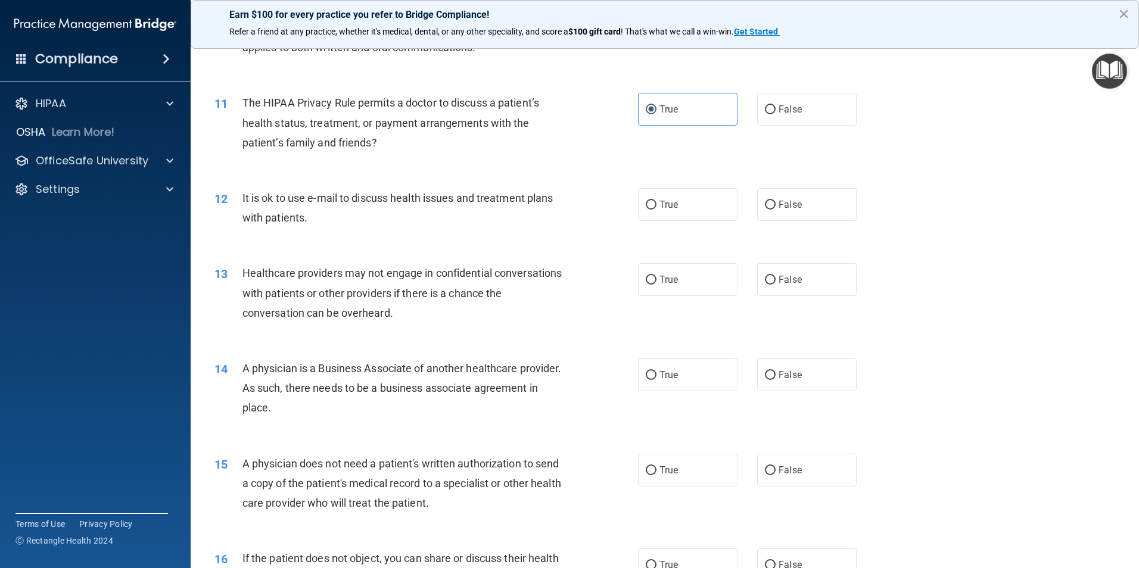
scroll to position [894, 0]
click at [647, 207] on input "True" at bounding box center [651, 204] width 11 height 9
radio input "true"
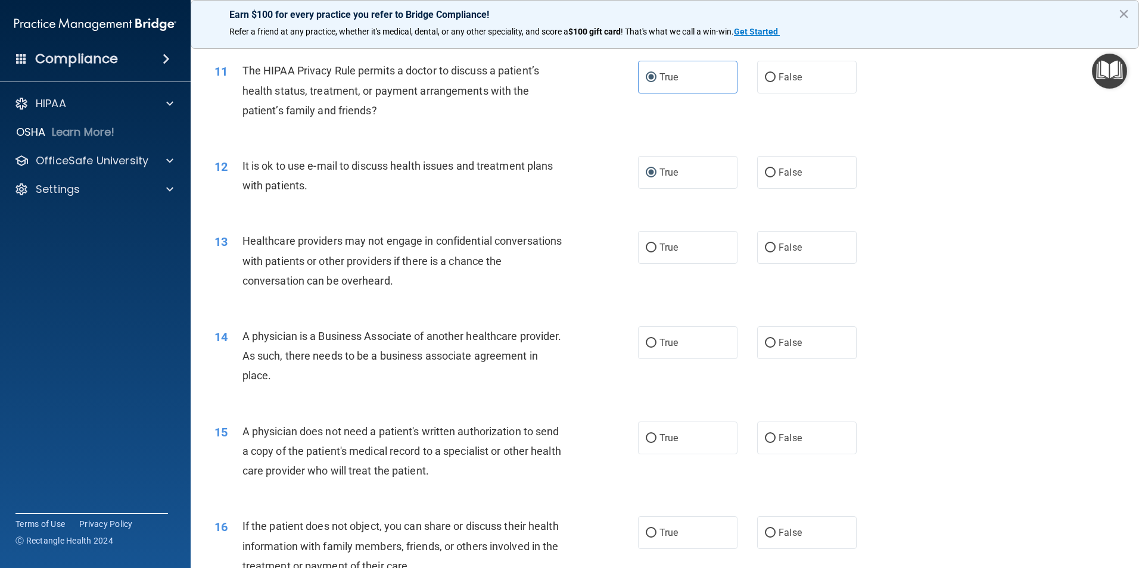
scroll to position [953, 0]
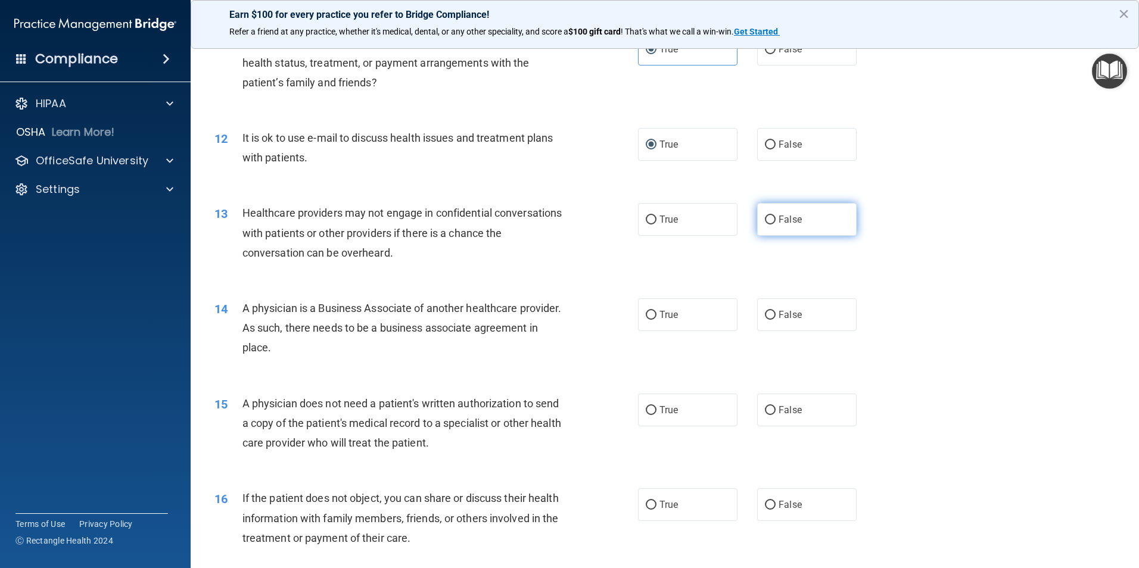
click at [767, 230] on label "False" at bounding box center [806, 219] width 99 height 33
click at [767, 225] on input "False" at bounding box center [770, 220] width 11 height 9
radio input "true"
click at [671, 310] on span "True" at bounding box center [668, 314] width 18 height 11
click at [656, 311] on input "True" at bounding box center [651, 315] width 11 height 9
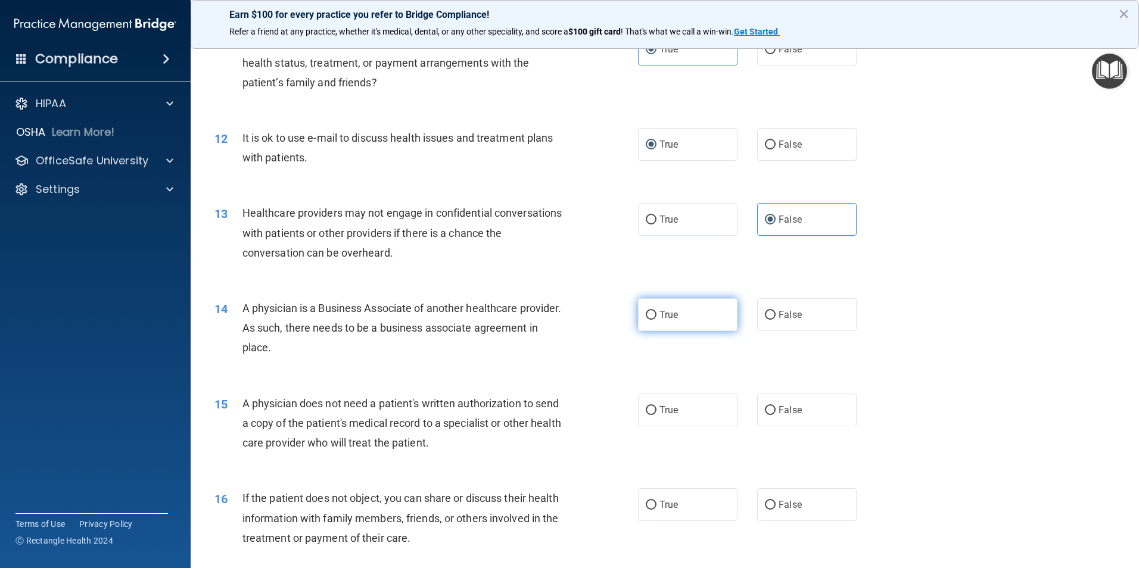
radio input "true"
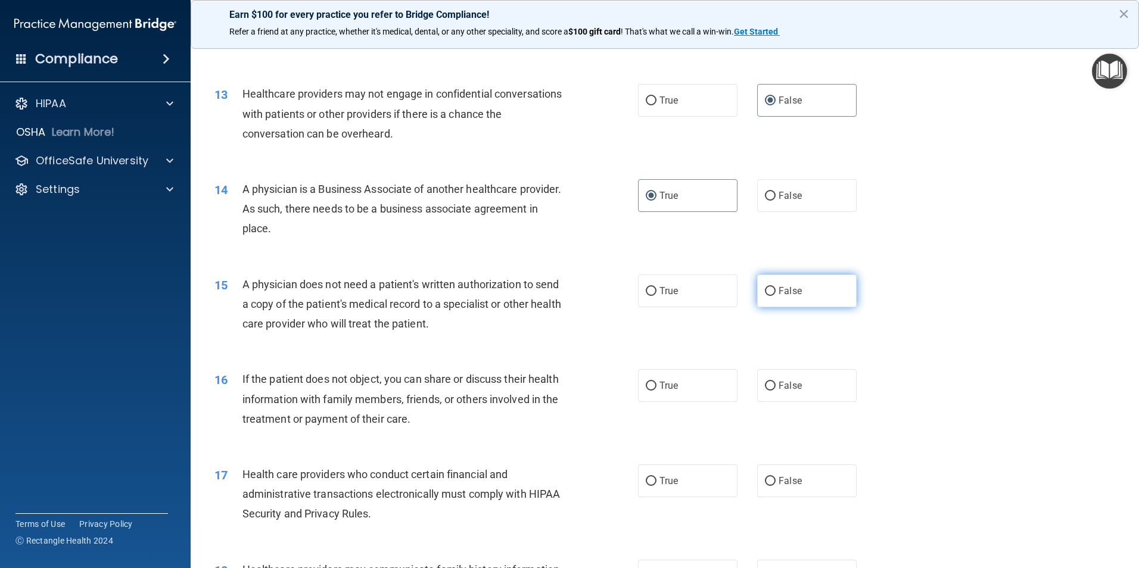
click at [757, 294] on label "False" at bounding box center [806, 291] width 99 height 33
click at [765, 294] on input "False" at bounding box center [770, 291] width 11 height 9
radio input "true"
click at [709, 304] on label "True" at bounding box center [687, 291] width 99 height 33
click at [656, 296] on input "True" at bounding box center [651, 291] width 11 height 9
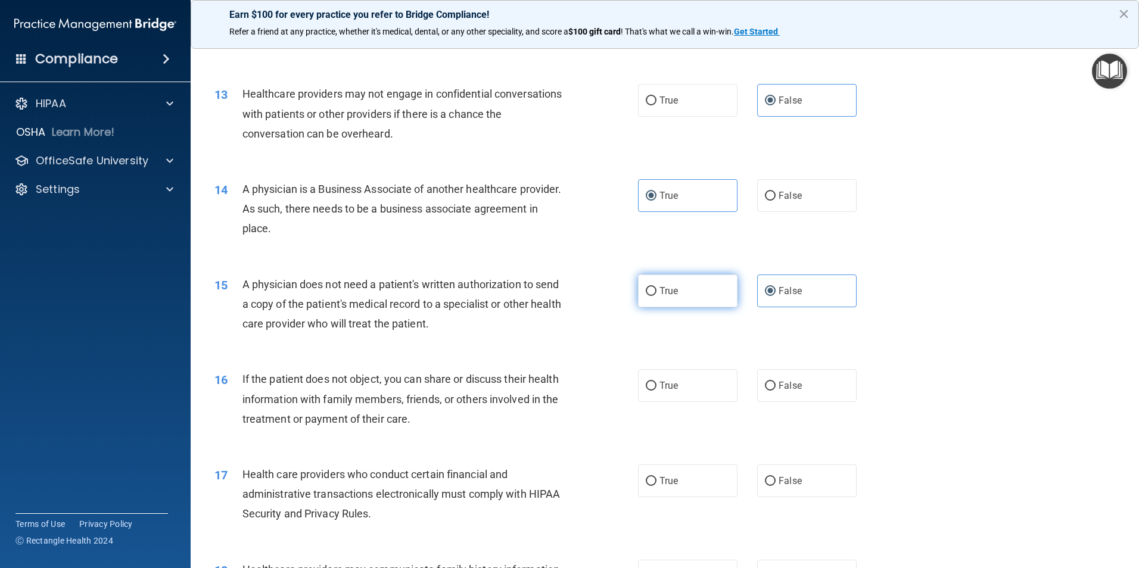
radio input "true"
radio input "false"
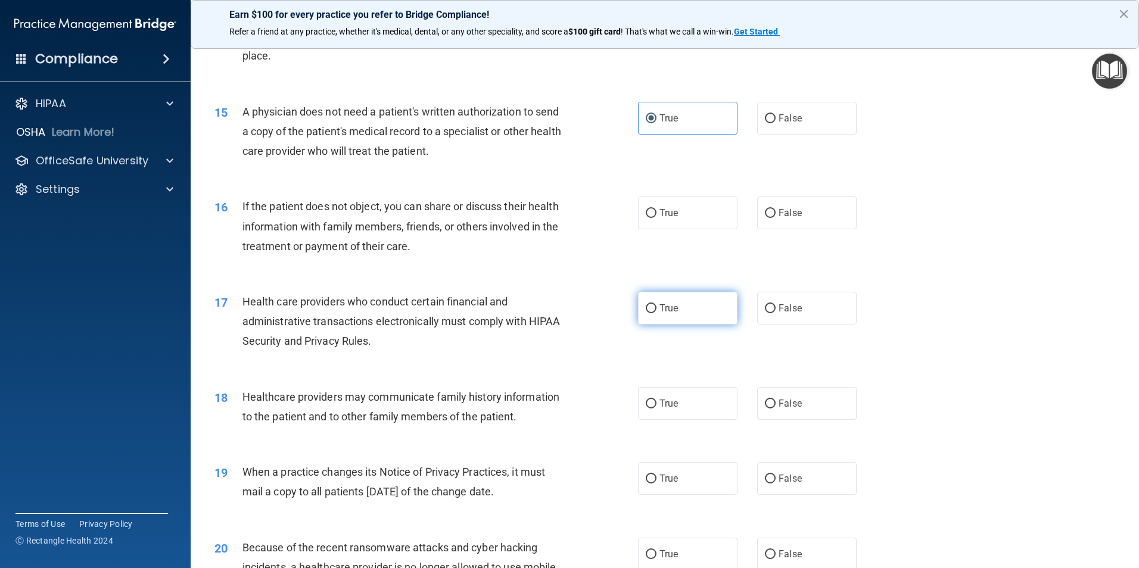
scroll to position [1251, 0]
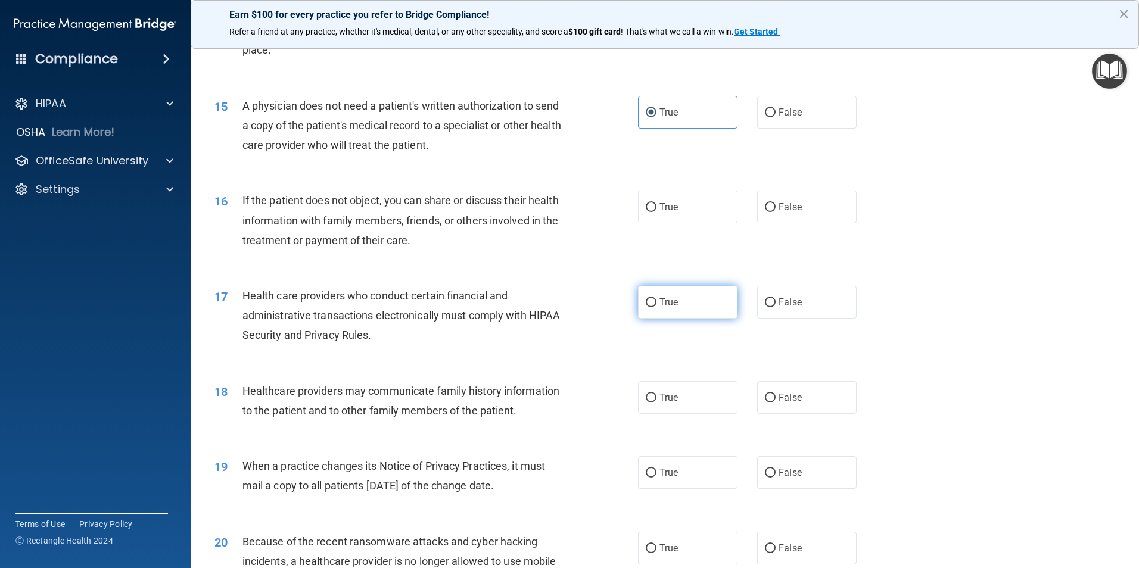
click at [666, 306] on span "True" at bounding box center [668, 302] width 18 height 11
click at [656, 306] on input "True" at bounding box center [651, 302] width 11 height 9
radio input "true"
click at [679, 213] on label "True" at bounding box center [687, 207] width 99 height 33
click at [656, 212] on input "True" at bounding box center [651, 207] width 11 height 9
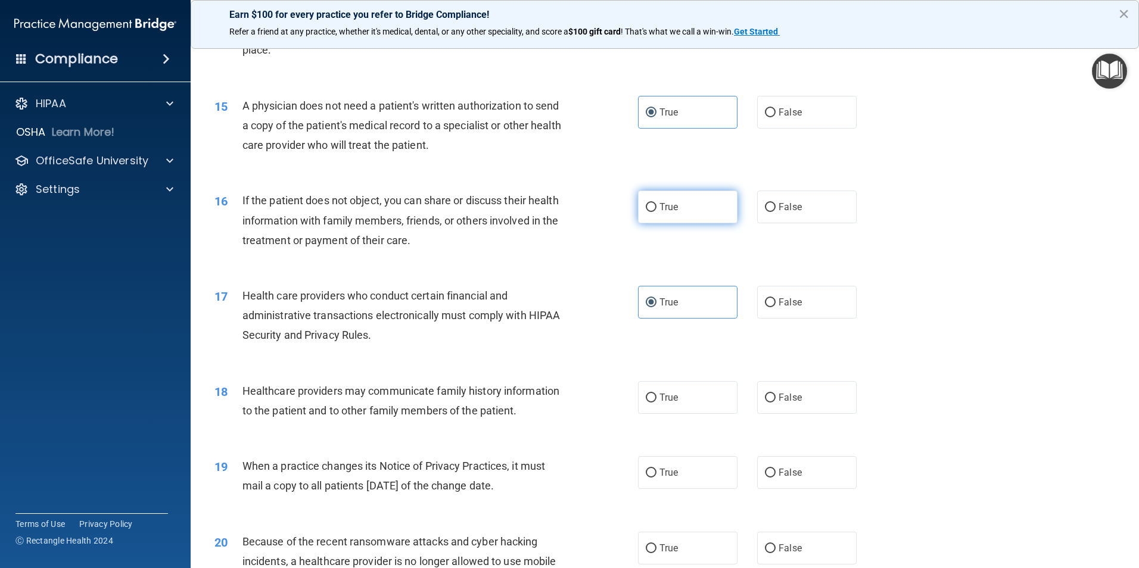
radio input "true"
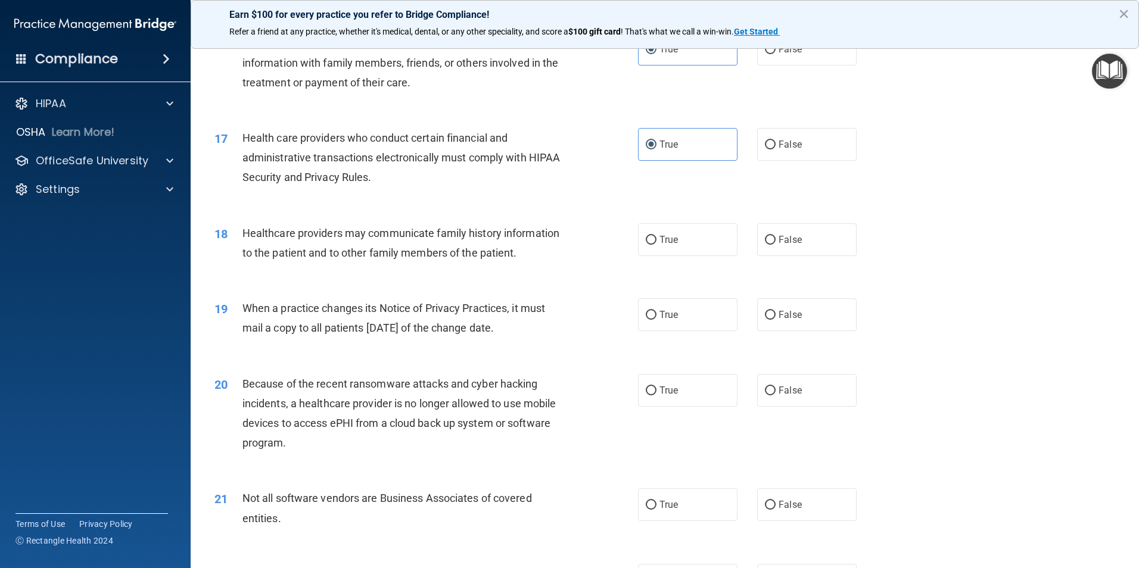
scroll to position [1430, 0]
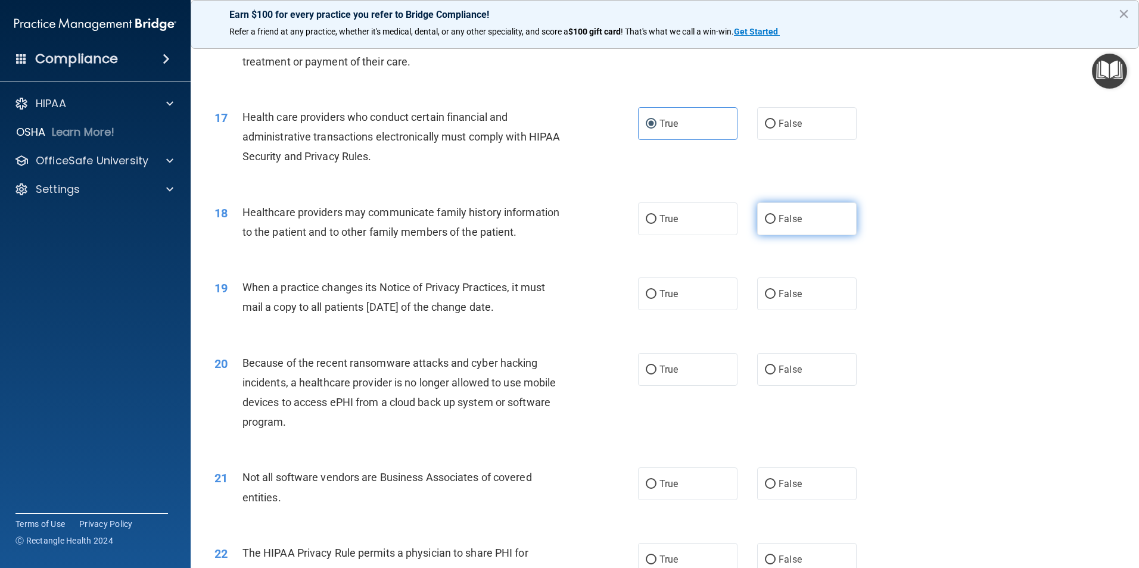
click at [764, 228] on label "False" at bounding box center [806, 219] width 99 height 33
click at [765, 224] on input "False" at bounding box center [770, 219] width 11 height 9
radio input "true"
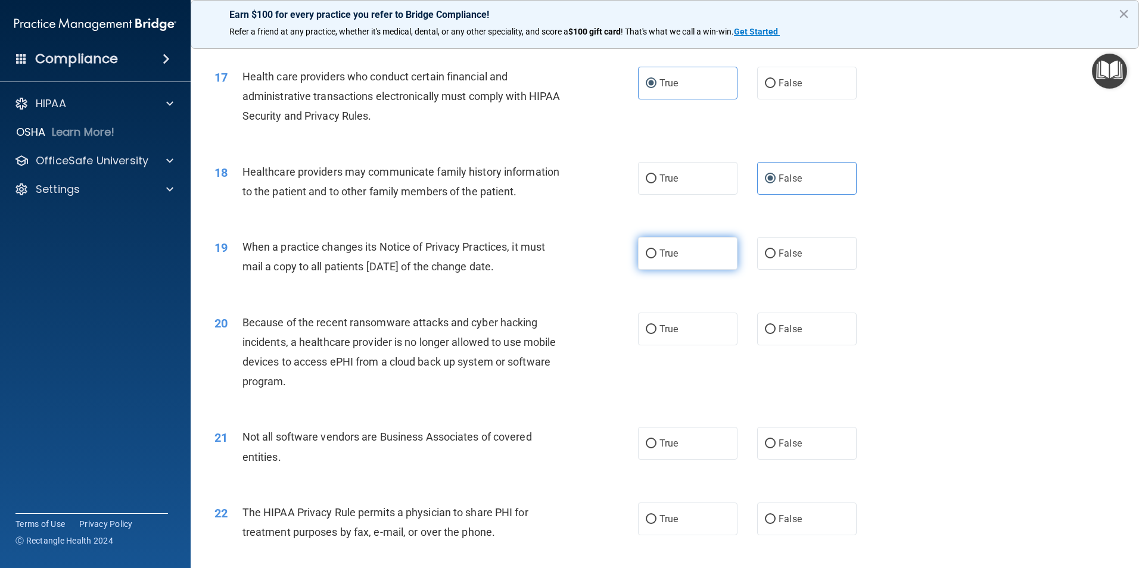
scroll to position [1489, 0]
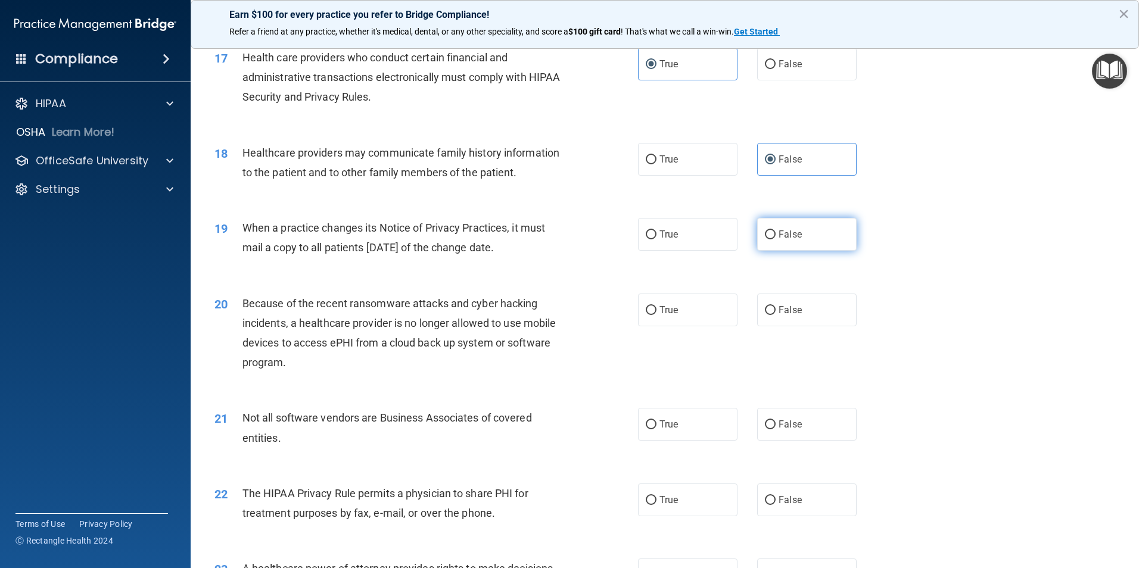
click at [771, 245] on label "False" at bounding box center [806, 234] width 99 height 33
click at [771, 239] on input "False" at bounding box center [770, 235] width 11 height 9
radio input "true"
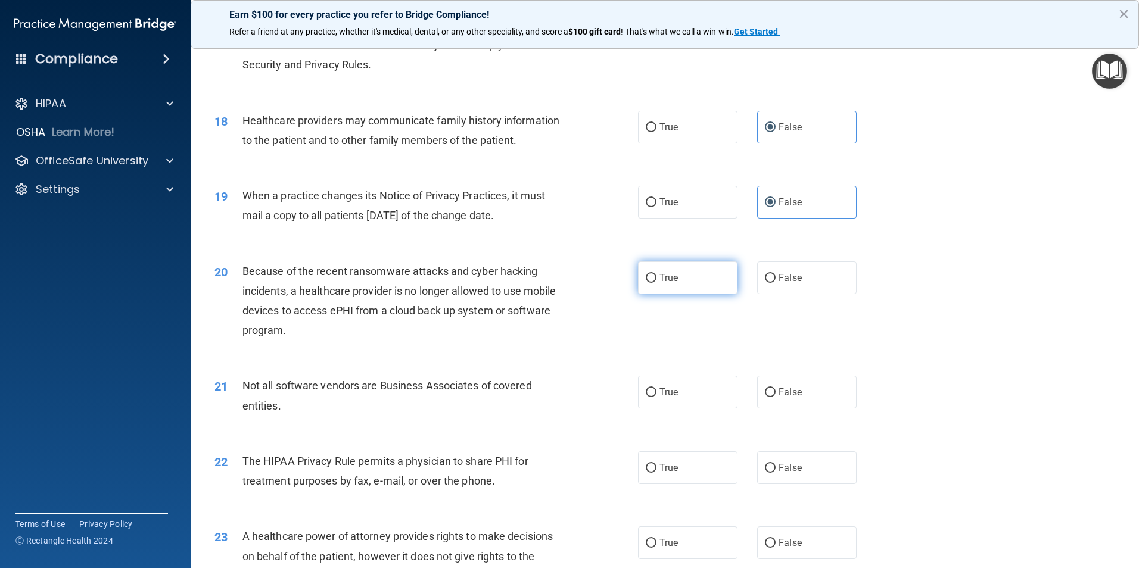
scroll to position [1549, 0]
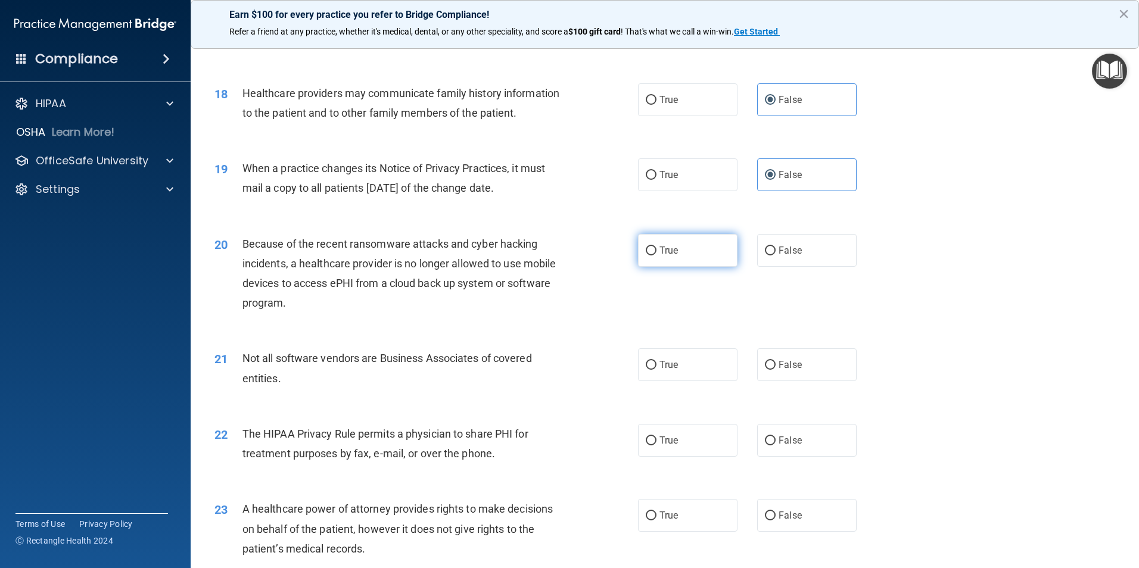
click at [669, 253] on span "True" at bounding box center [668, 250] width 18 height 11
click at [656, 253] on input "True" at bounding box center [651, 251] width 11 height 9
radio input "true"
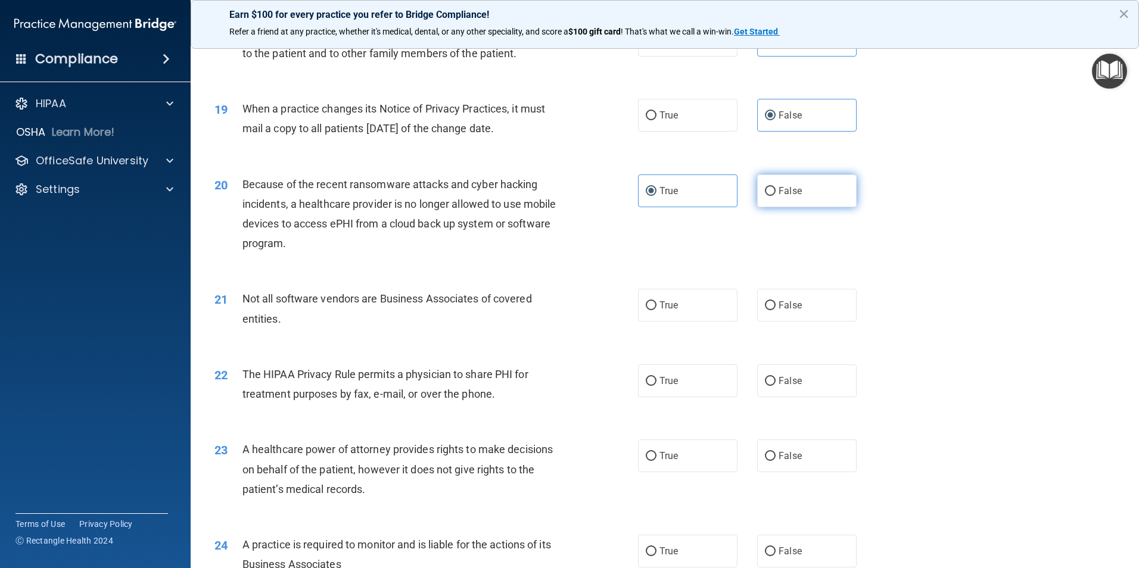
click at [758, 200] on label "False" at bounding box center [806, 191] width 99 height 33
click at [765, 196] on input "False" at bounding box center [770, 191] width 11 height 9
radio input "true"
radio input "false"
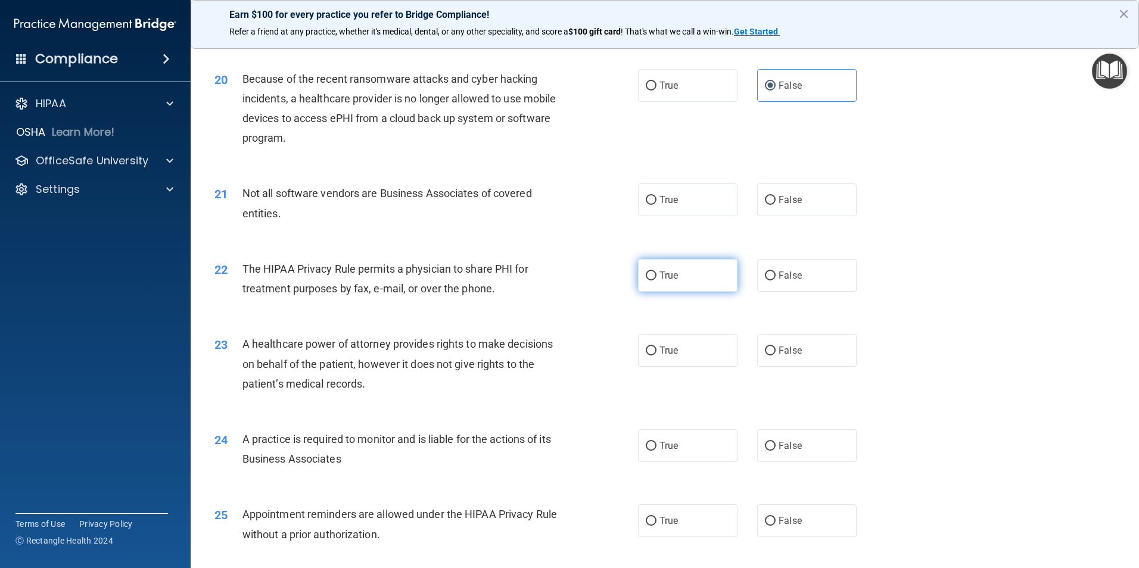
scroll to position [1728, 0]
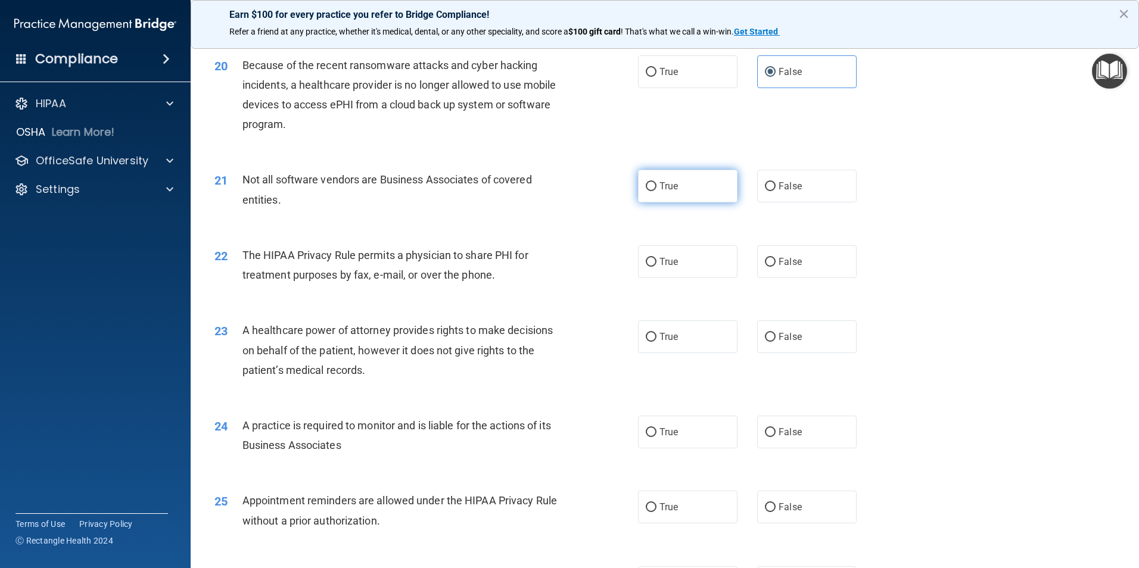
click at [665, 198] on label "True" at bounding box center [687, 186] width 99 height 33
click at [656, 191] on input "True" at bounding box center [651, 186] width 11 height 9
radio input "true"
click at [659, 265] on span "True" at bounding box center [668, 261] width 18 height 11
click at [655, 265] on input "True" at bounding box center [651, 262] width 11 height 9
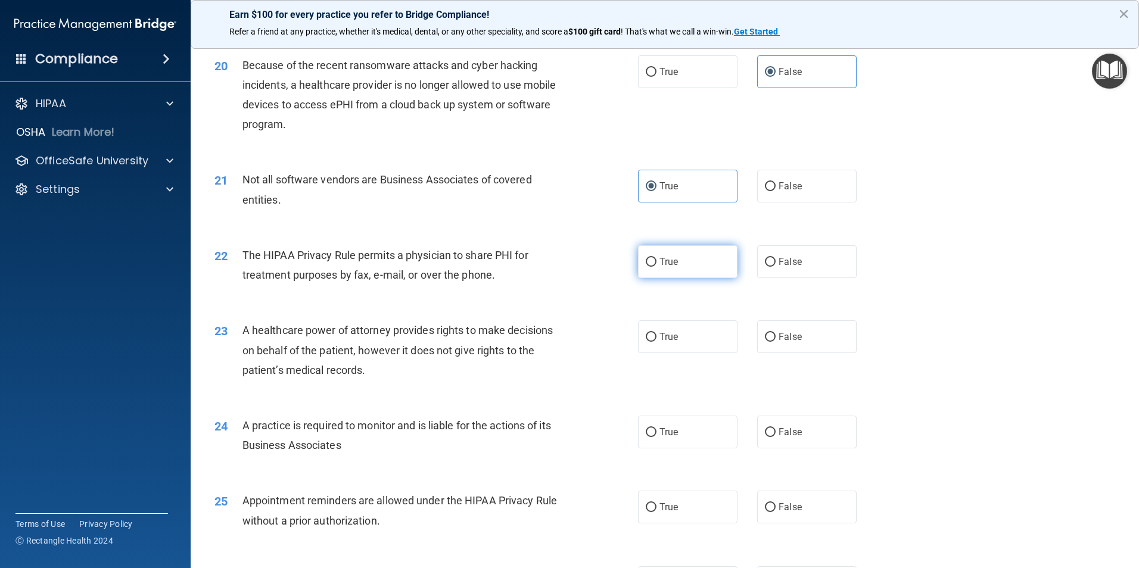
radio input "true"
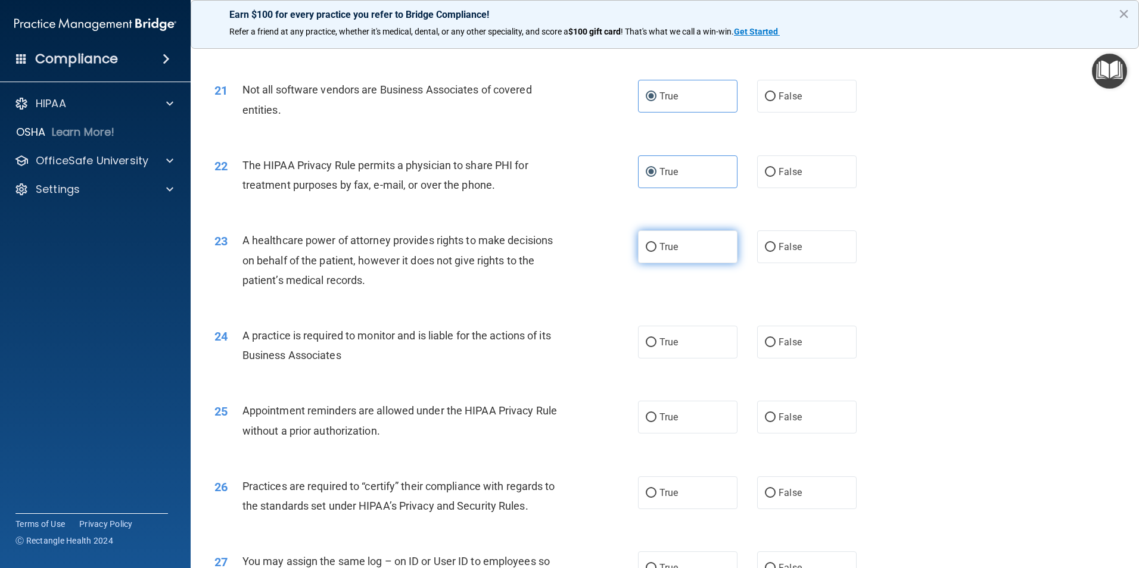
scroll to position [1847, 0]
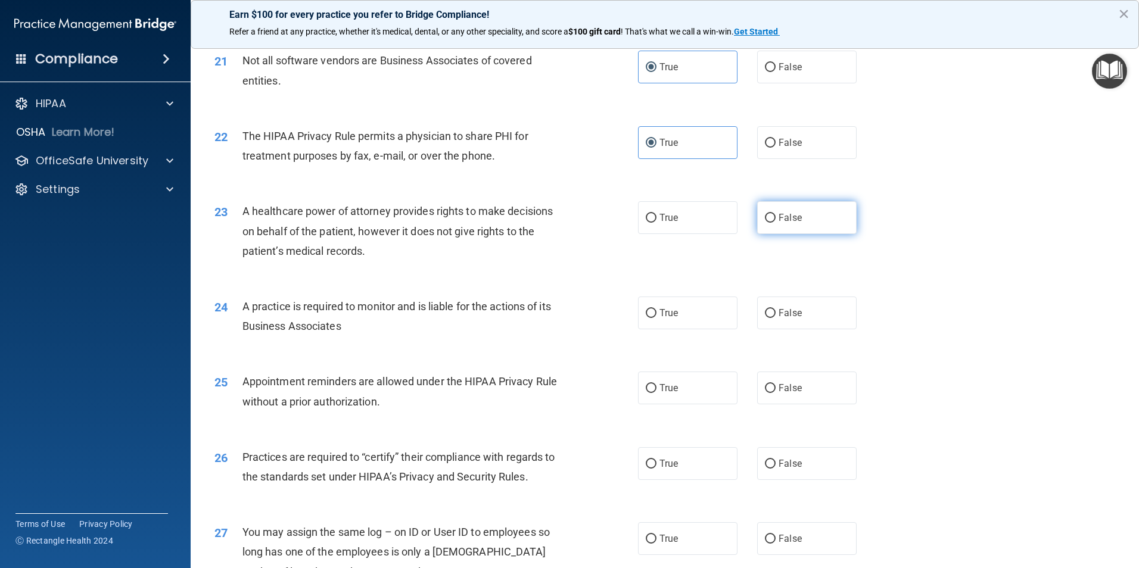
click at [765, 223] on input "False" at bounding box center [770, 218] width 11 height 9
radio input "true"
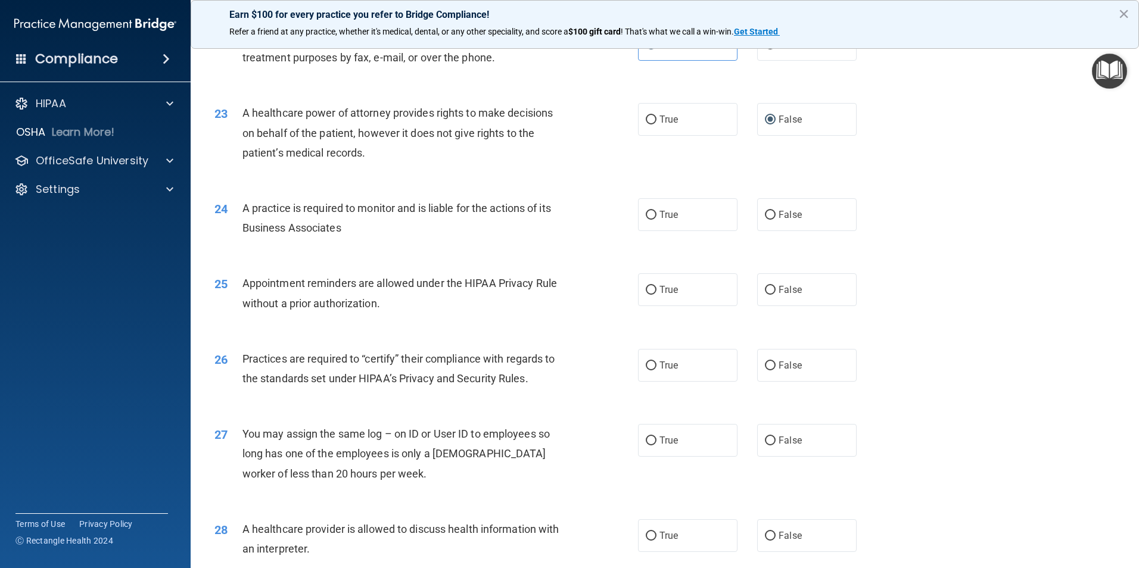
scroll to position [1966, 0]
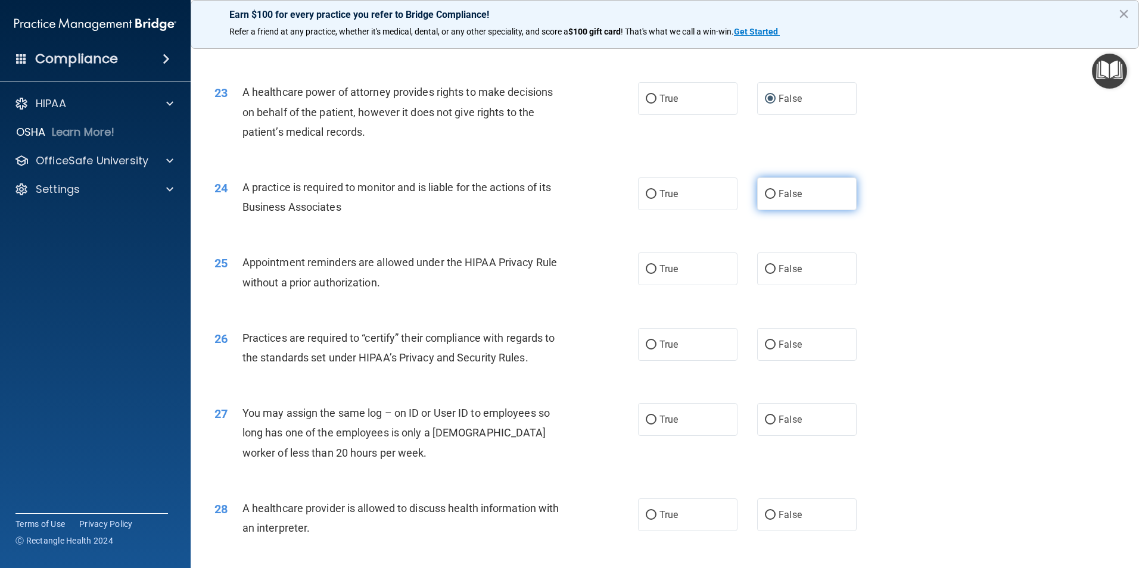
click at [774, 209] on label "False" at bounding box center [806, 194] width 99 height 33
click at [774, 199] on input "False" at bounding box center [770, 194] width 11 height 9
radio input "true"
click at [684, 276] on label "True" at bounding box center [687, 269] width 99 height 33
click at [656, 274] on input "True" at bounding box center [651, 269] width 11 height 9
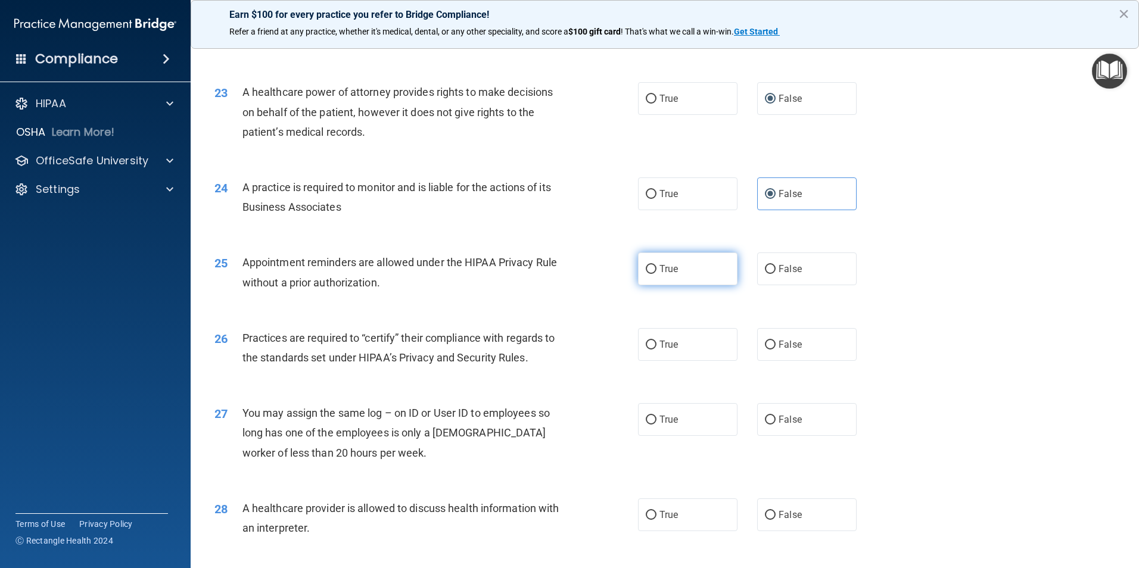
radio input "true"
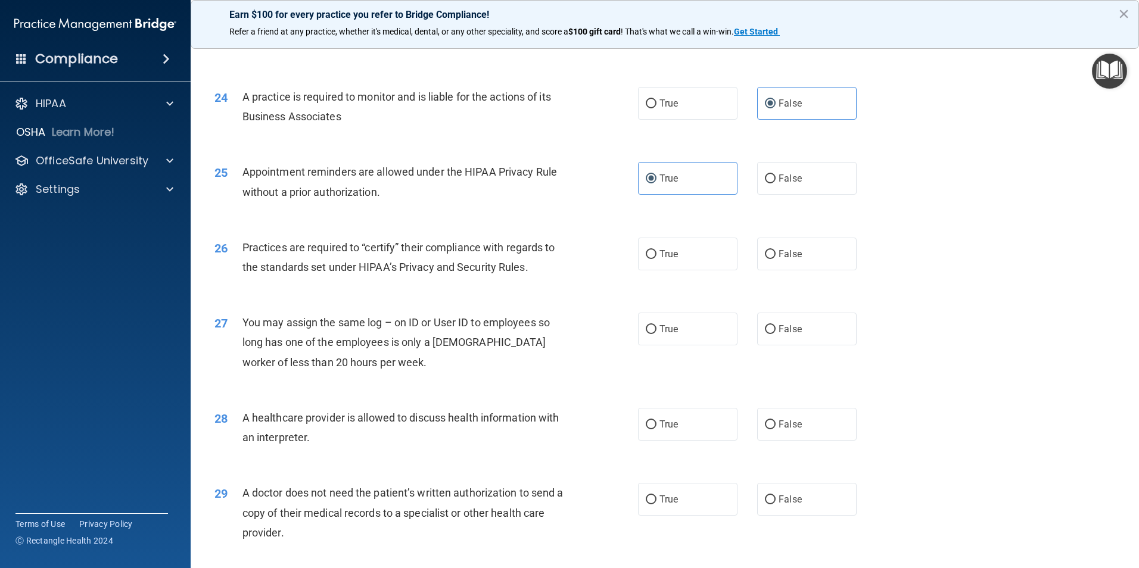
scroll to position [2085, 0]
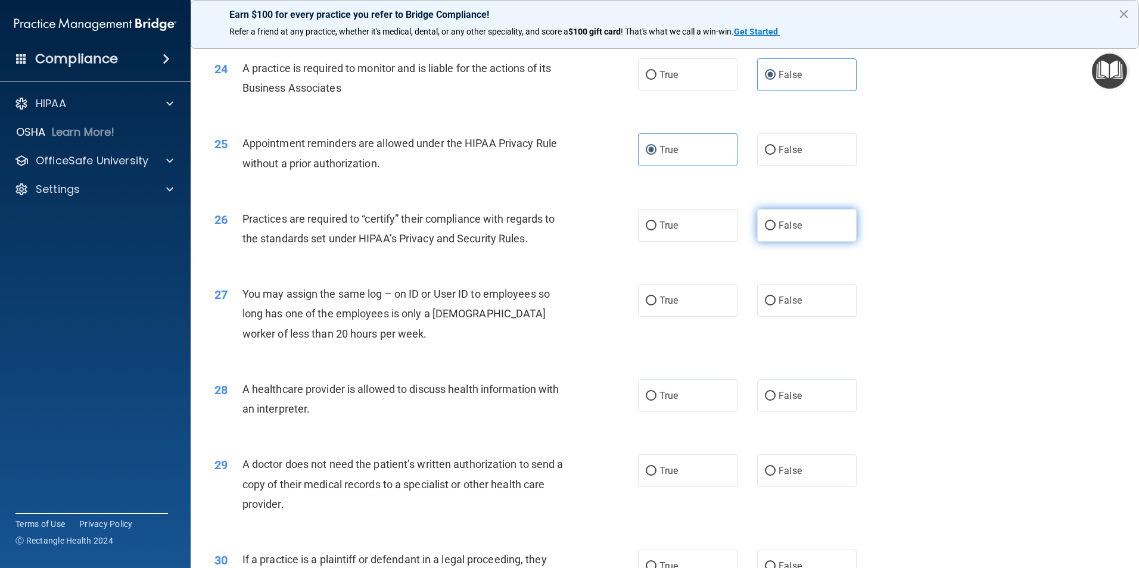
click at [759, 226] on label "False" at bounding box center [806, 225] width 99 height 33
drag, startPoint x: 759, startPoint y: 226, endPoint x: 771, endPoint y: 227, distance: 12.6
click at [771, 227] on label "False" at bounding box center [806, 225] width 99 height 33
click at [771, 227] on input "False" at bounding box center [770, 226] width 11 height 9
radio input "true"
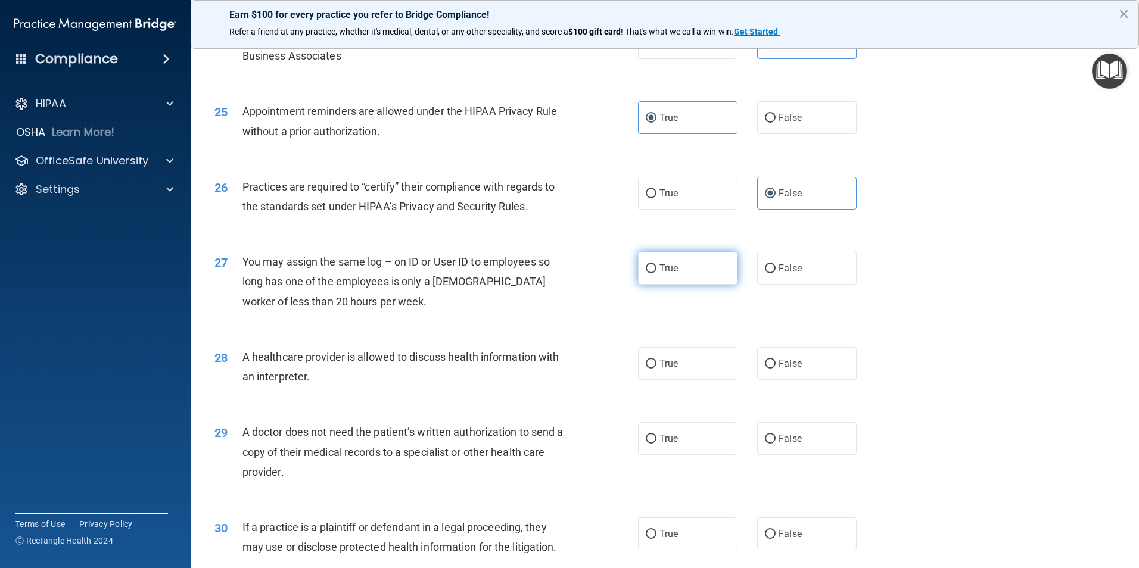
scroll to position [2145, 0]
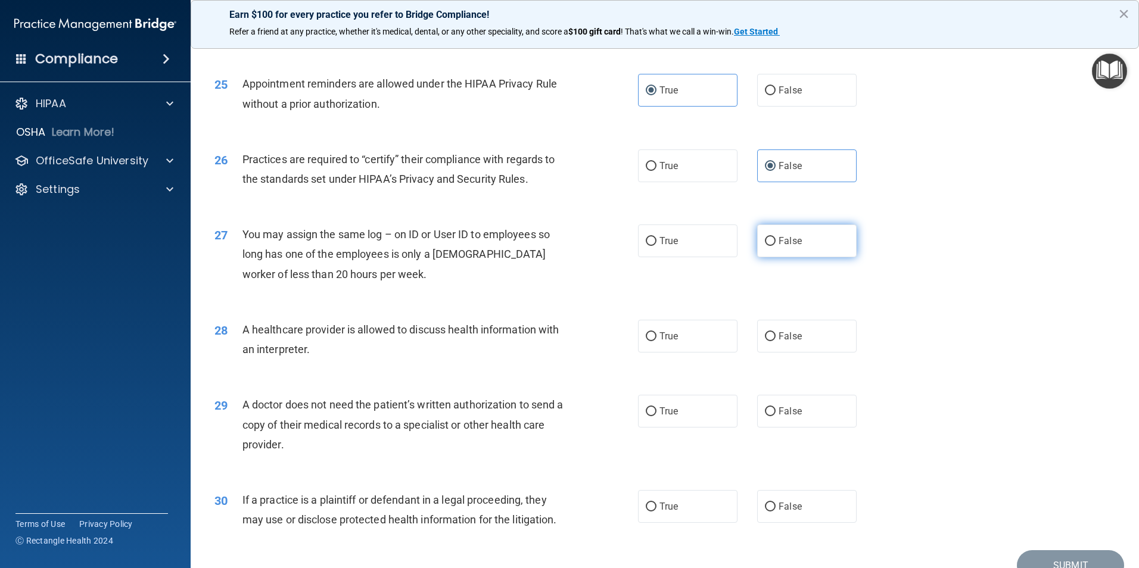
click at [768, 238] on input "False" at bounding box center [770, 241] width 11 height 9
radio input "true"
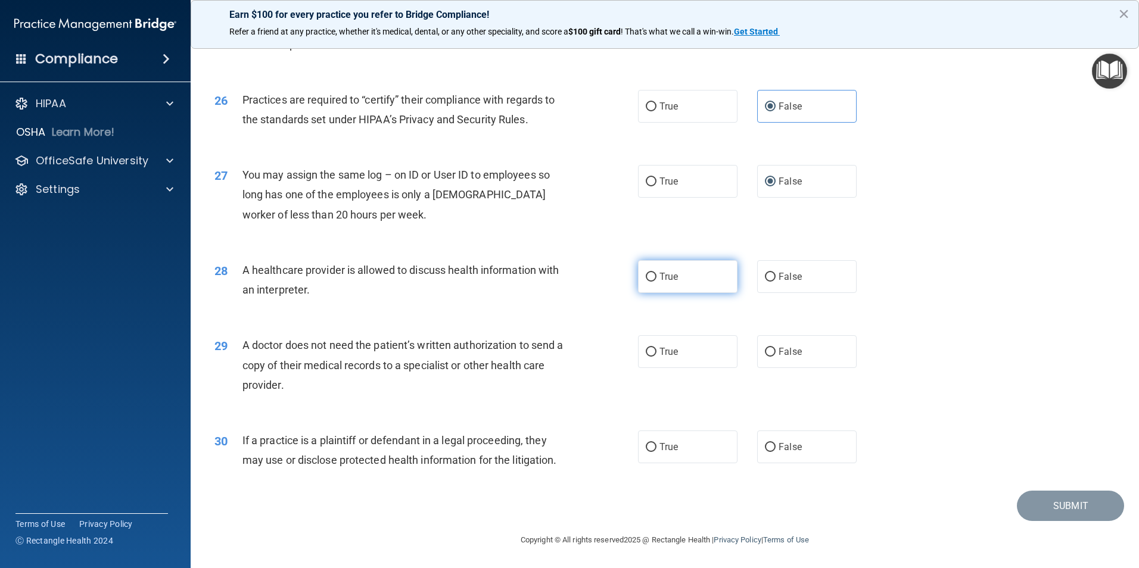
scroll to position [2205, 0]
click at [696, 288] on label "True" at bounding box center [687, 276] width 99 height 33
click at [656, 281] on input "True" at bounding box center [651, 276] width 11 height 9
radio input "true"
click at [648, 356] on input "True" at bounding box center [651, 351] width 11 height 9
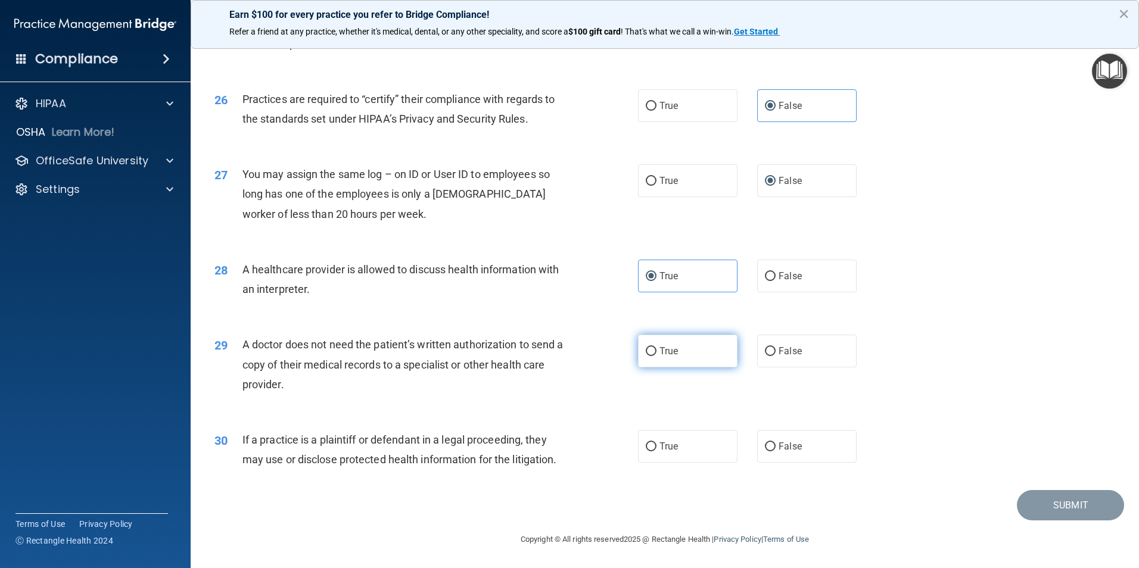
radio input "true"
click at [659, 447] on span "True" at bounding box center [668, 446] width 18 height 11
click at [656, 447] on input "True" at bounding box center [651, 447] width 11 height 9
radio input "true"
click at [1023, 503] on button "Submit" at bounding box center [1070, 505] width 107 height 30
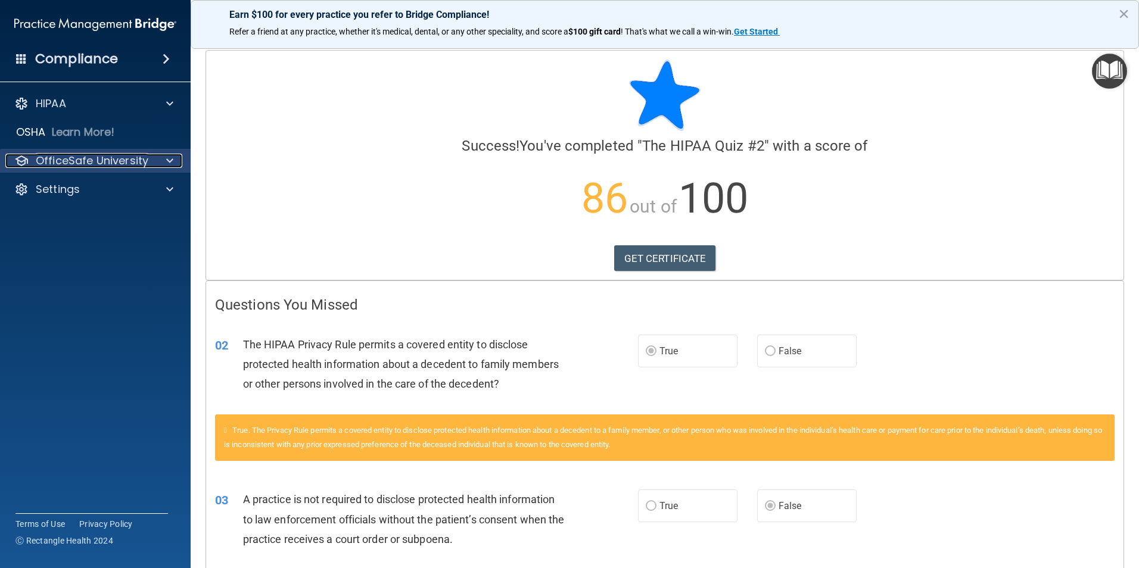
click at [135, 155] on p "OfficeSafe University" at bounding box center [92, 161] width 113 height 14
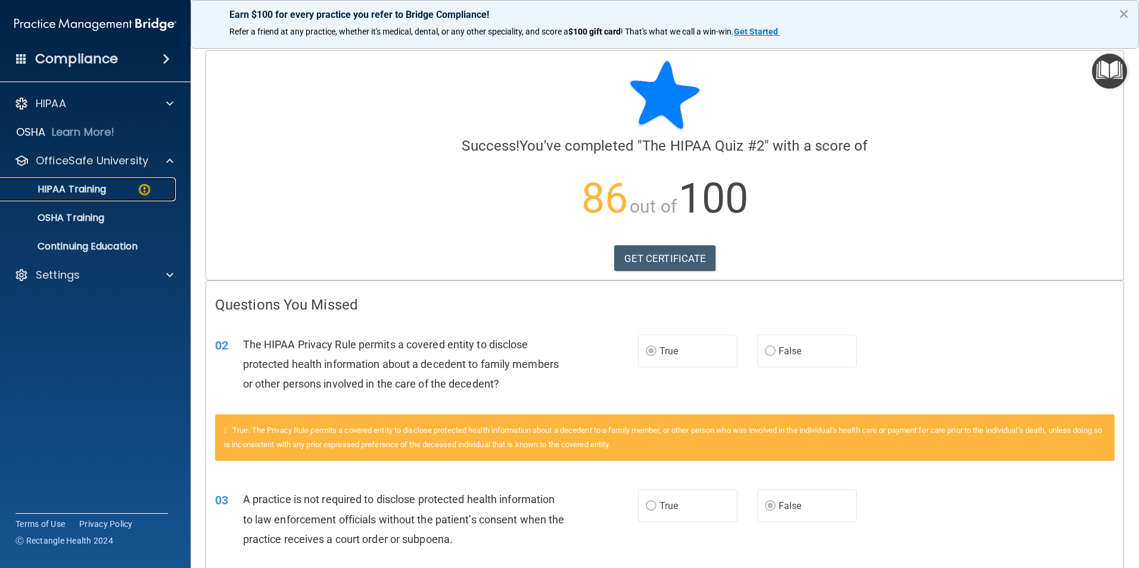
click at [101, 193] on p "HIPAA Training" at bounding box center [57, 189] width 98 height 12
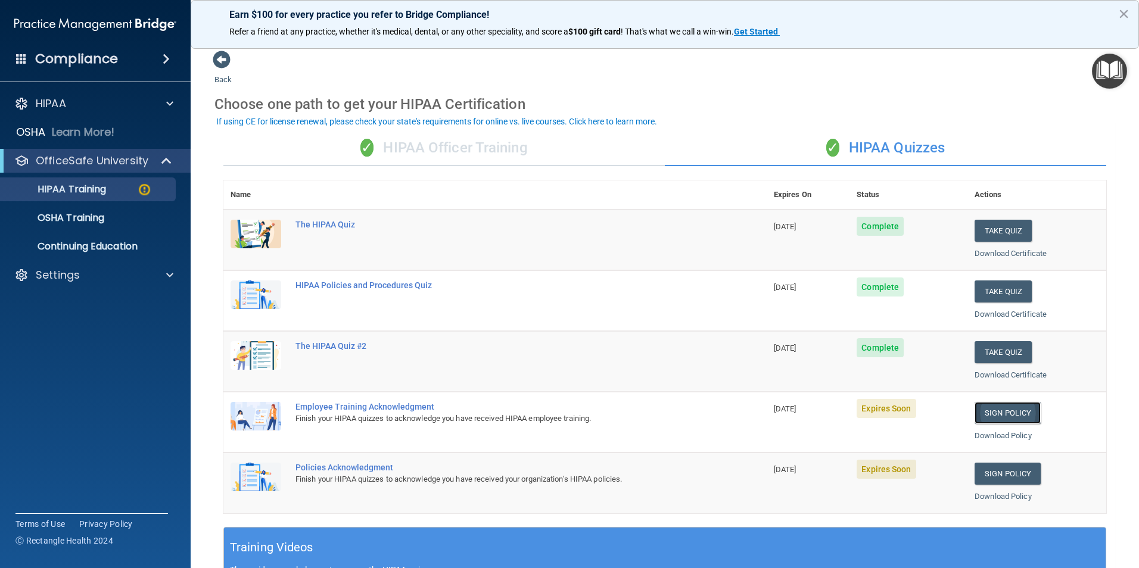
click at [1003, 411] on link "Sign Policy" at bounding box center [1008, 413] width 66 height 22
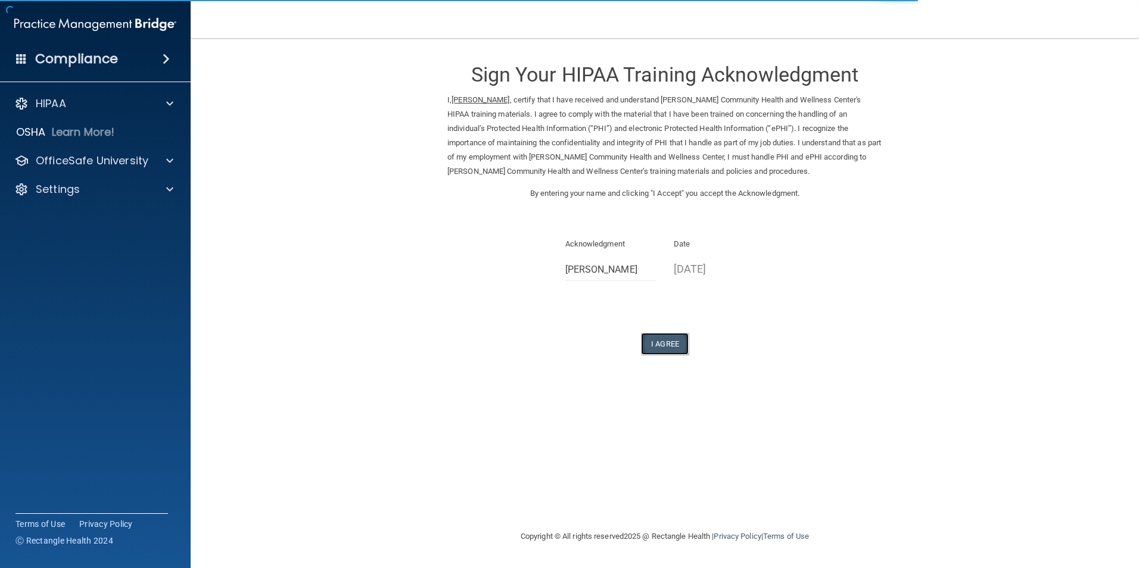
click at [660, 347] on button "I Agree" at bounding box center [665, 344] width 48 height 22
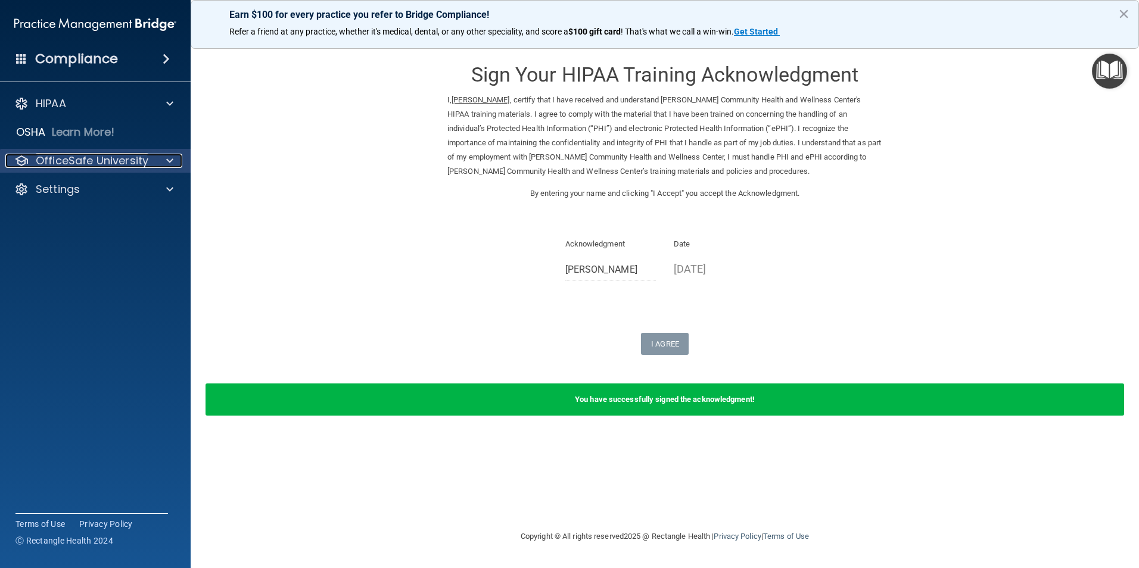
click at [77, 161] on p "OfficeSafe University" at bounding box center [92, 161] width 113 height 14
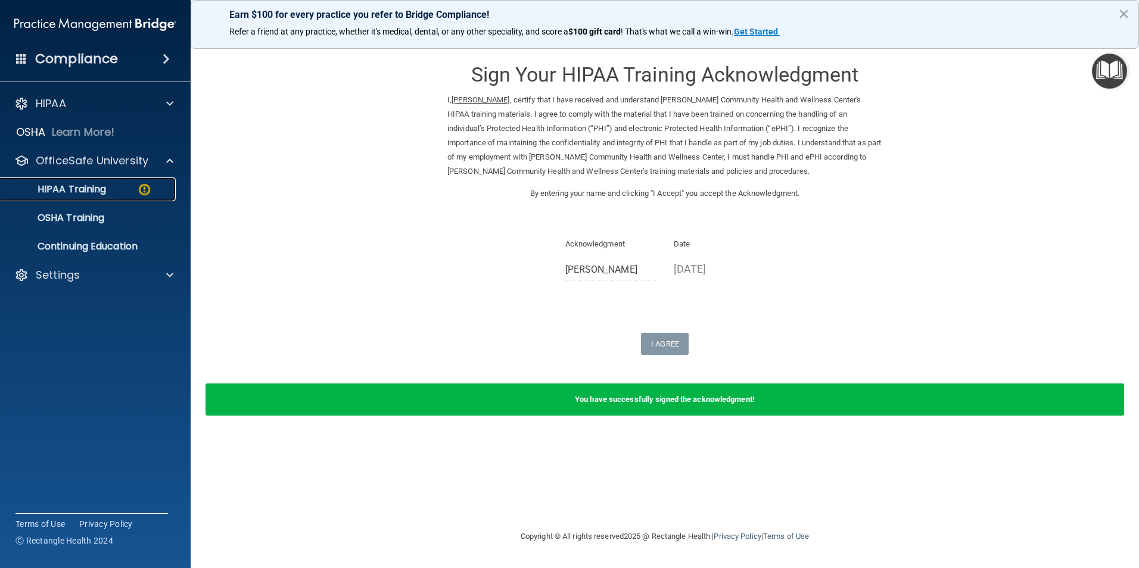
click at [78, 187] on p "HIPAA Training" at bounding box center [57, 189] width 98 height 12
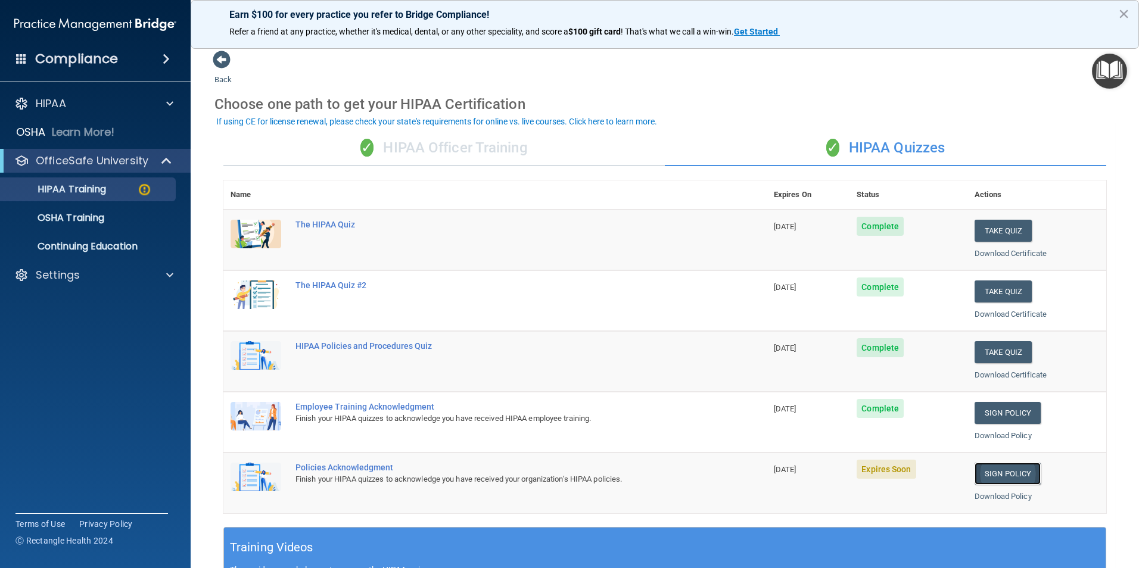
click at [982, 469] on link "Sign Policy" at bounding box center [1008, 474] width 66 height 22
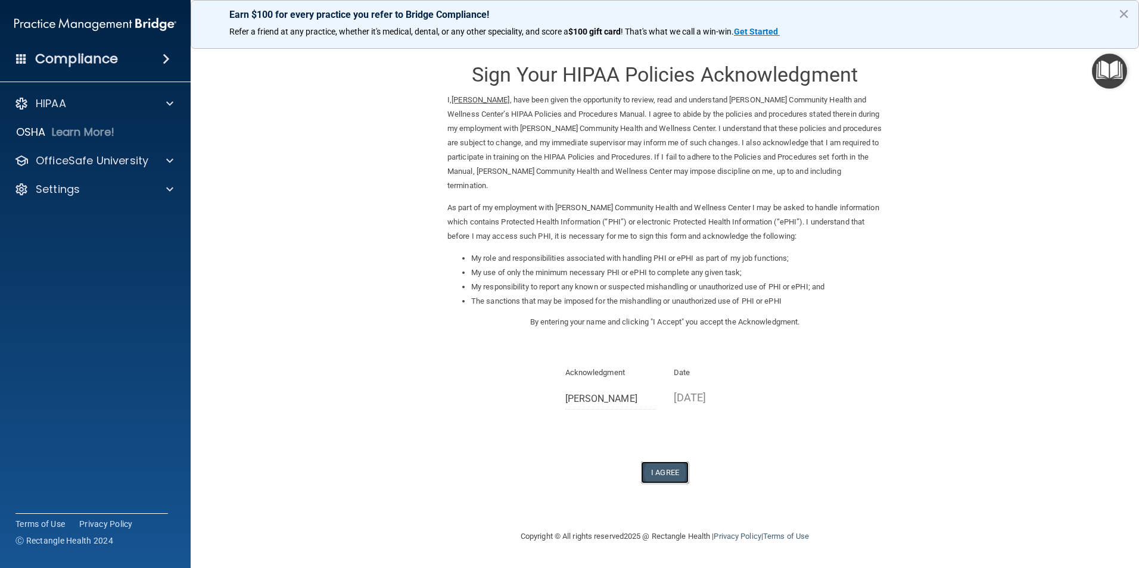
click at [667, 467] on button "I Agree" at bounding box center [665, 473] width 48 height 22
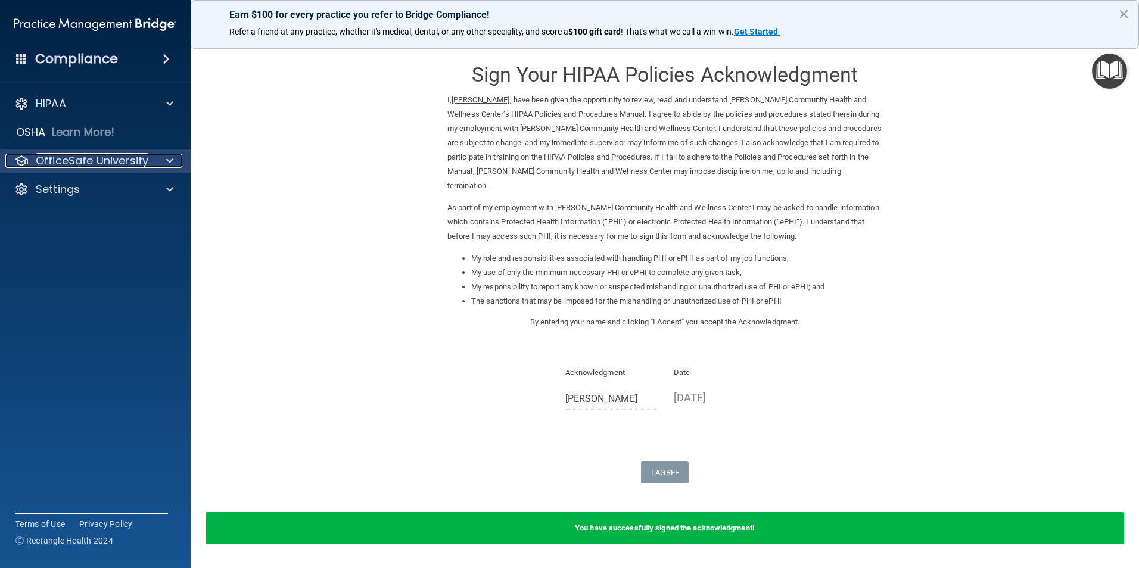
click at [85, 160] on p "OfficeSafe University" at bounding box center [92, 161] width 113 height 14
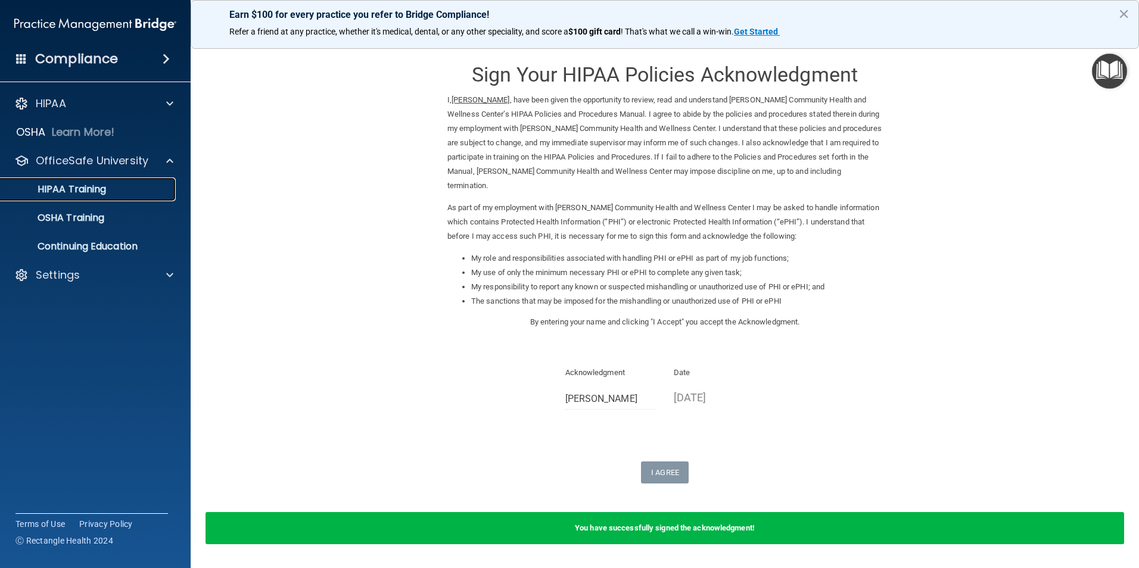
click at [85, 187] on p "HIPAA Training" at bounding box center [57, 189] width 98 height 12
